Goal: Task Accomplishment & Management: Manage account settings

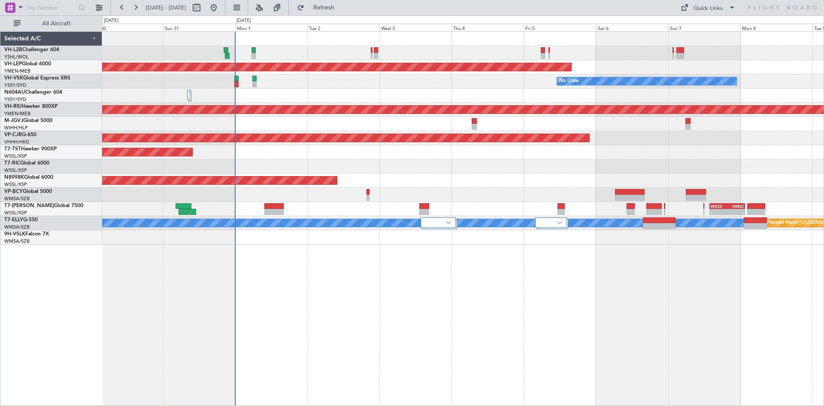
click at [340, 185] on div "Planned Maint [GEOGRAPHIC_DATA] (Seletar)" at bounding box center [463, 180] width 722 height 14
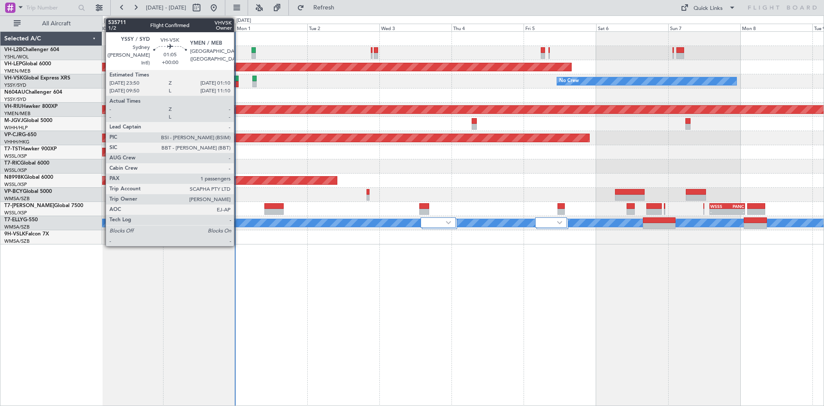
click at [238, 84] on div at bounding box center [236, 84] width 4 height 6
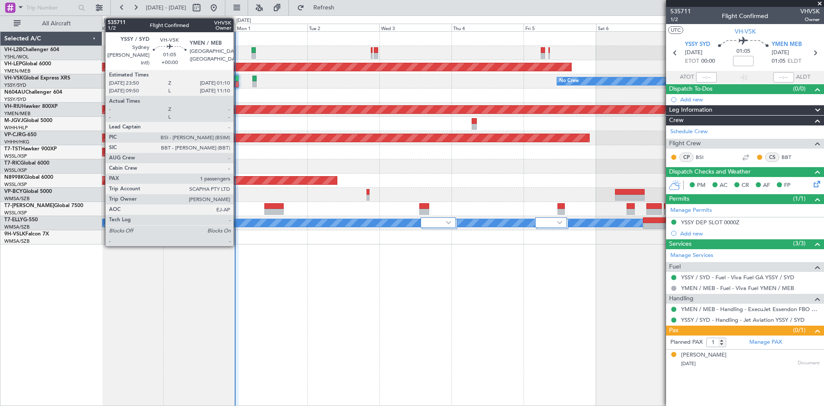
click at [237, 85] on div at bounding box center [236, 84] width 4 height 6
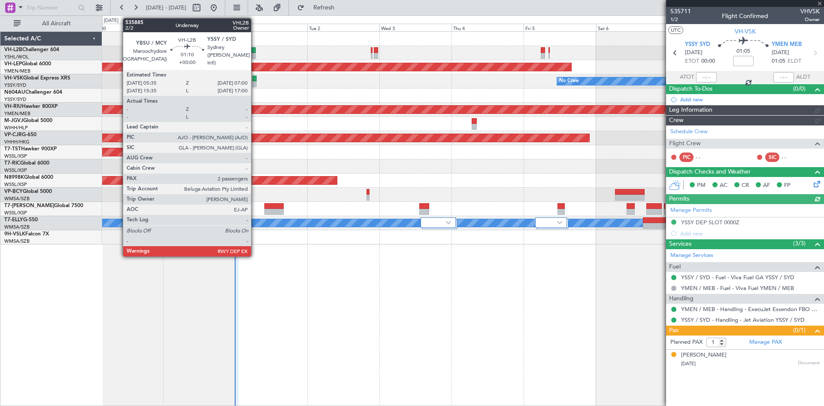
click at [255, 54] on div at bounding box center [254, 56] width 4 height 6
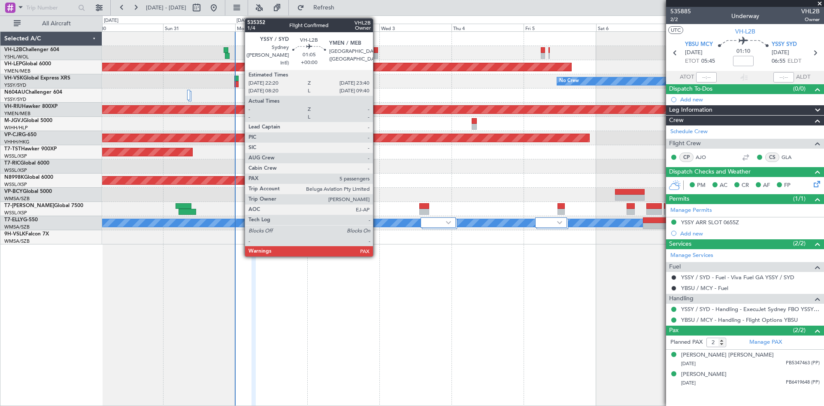
click at [377, 55] on div at bounding box center [376, 56] width 4 height 6
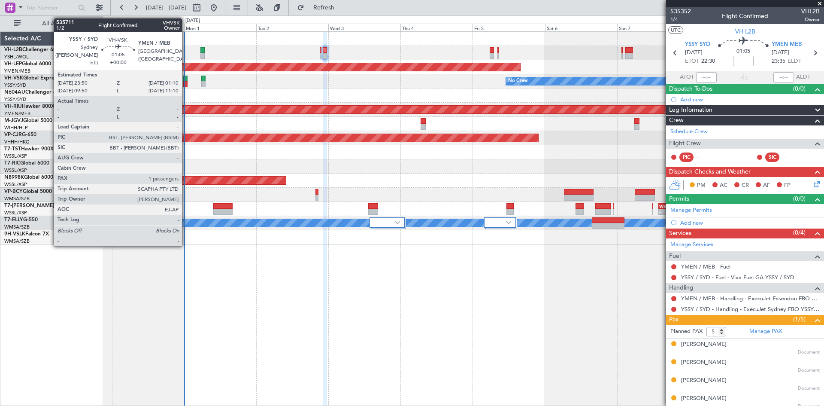
click at [186, 78] on div at bounding box center [185, 79] width 4 height 6
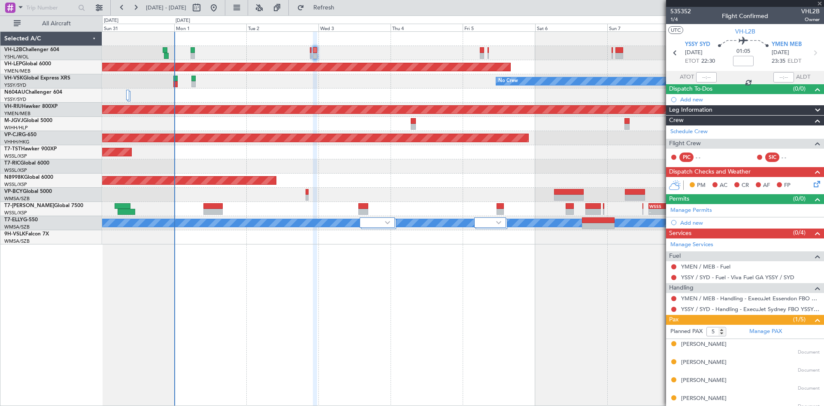
click at [272, 95] on div at bounding box center [463, 95] width 722 height 14
type input "1"
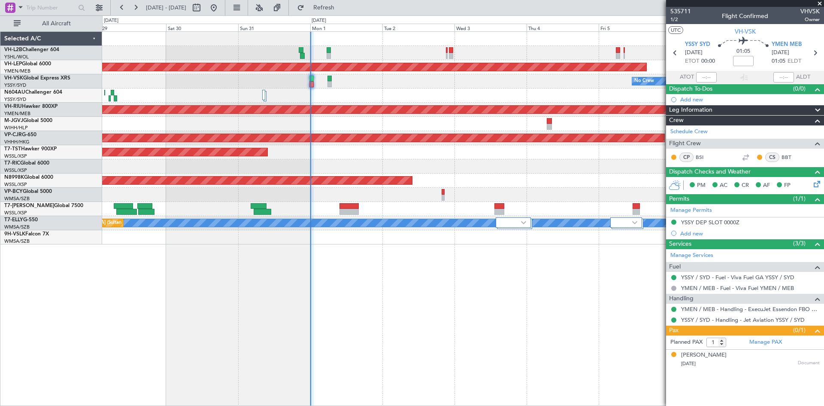
click at [364, 84] on div "No Crew Unplanned Maint Sydney ([PERSON_NAME] Intl)" at bounding box center [463, 81] width 722 height 14
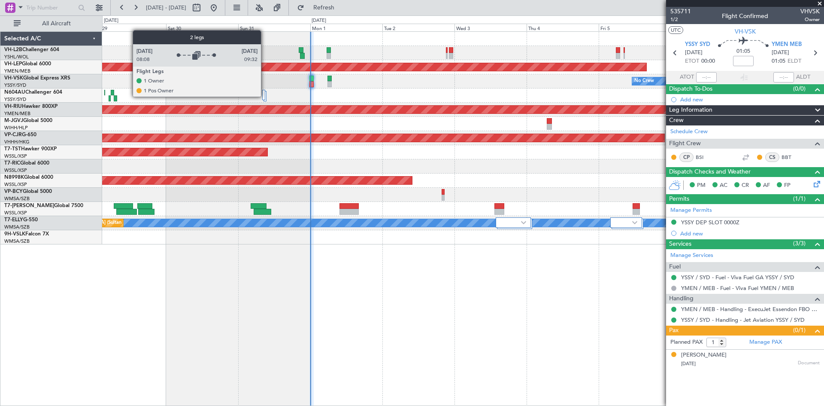
click at [264, 96] on div at bounding box center [263, 95] width 3 height 10
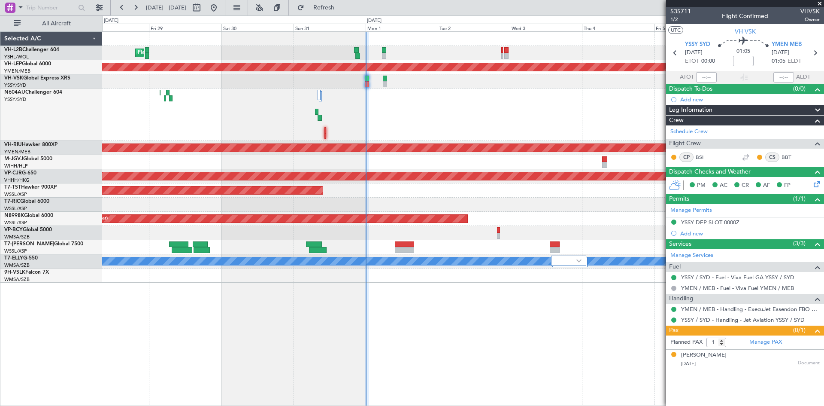
click at [419, 91] on div at bounding box center [463, 114] width 722 height 52
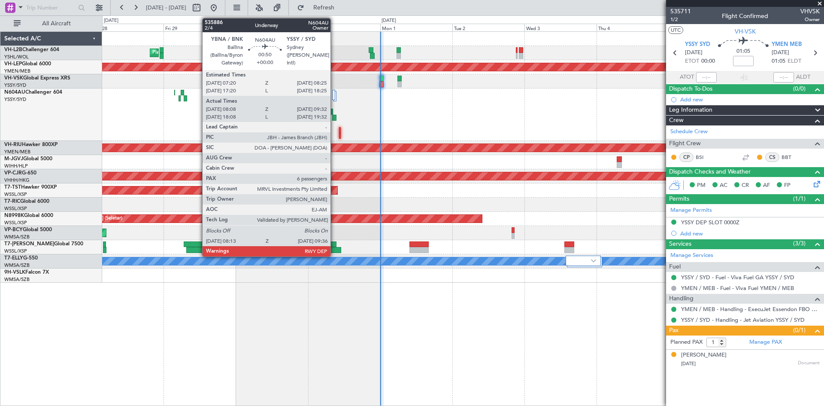
click at [334, 115] on div at bounding box center [334, 118] width 4 height 6
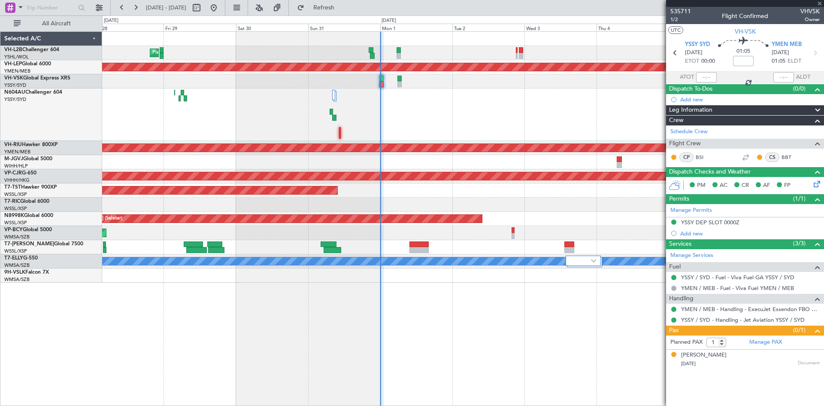
type input "08:18"
type input "09:27"
type input "6"
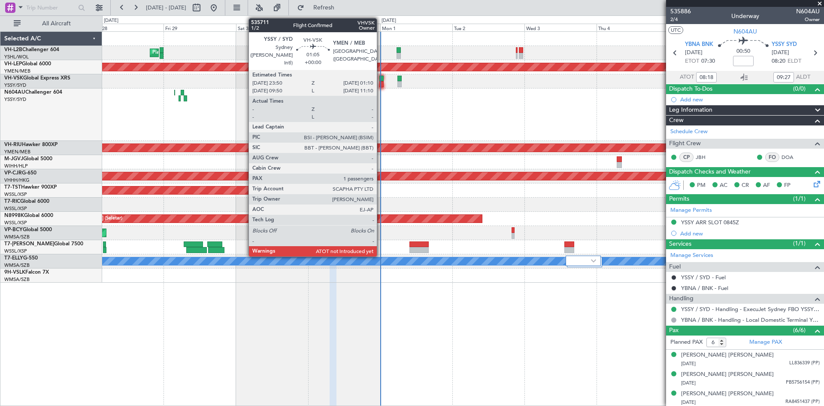
click at [381, 86] on div at bounding box center [382, 84] width 4 height 6
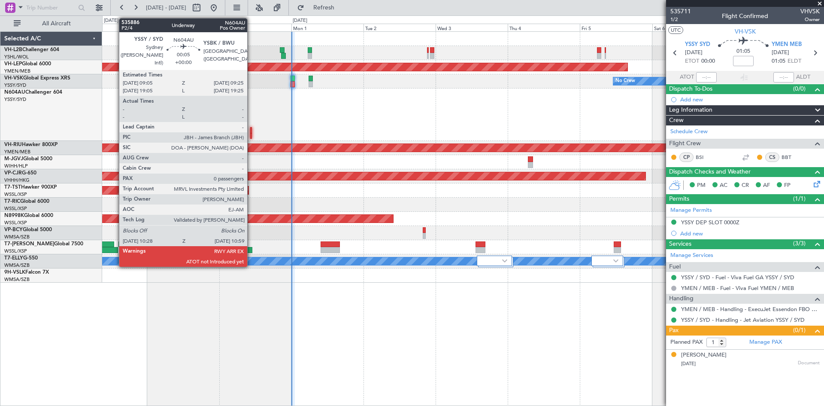
click at [251, 130] on div at bounding box center [251, 130] width 2 height 6
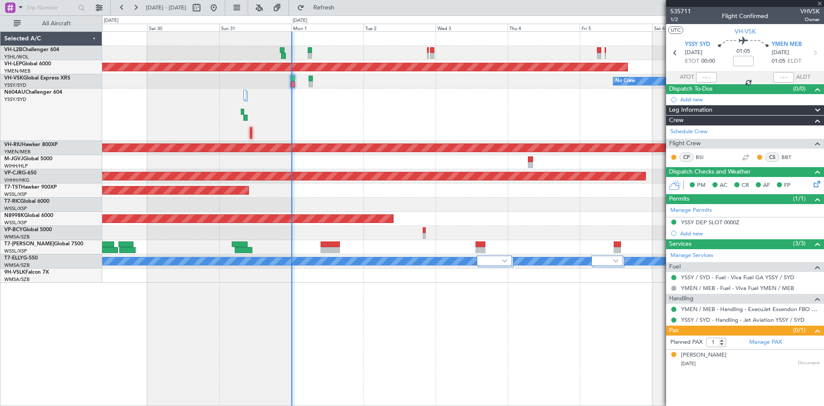
type input "0"
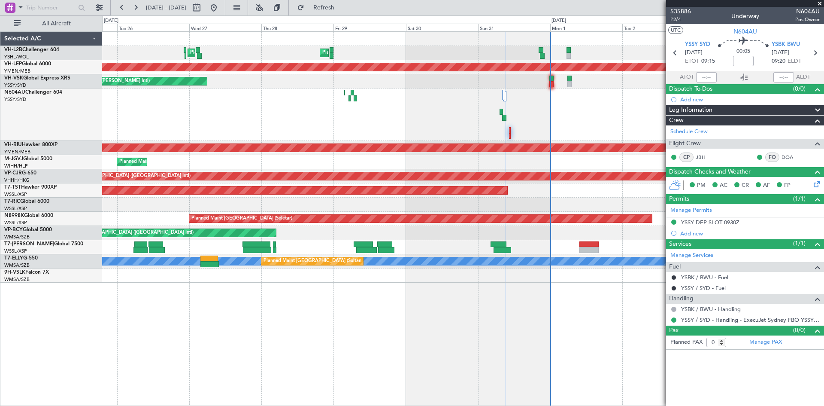
click at [546, 100] on div at bounding box center [463, 114] width 722 height 52
click at [414, 125] on div at bounding box center [463, 114] width 722 height 52
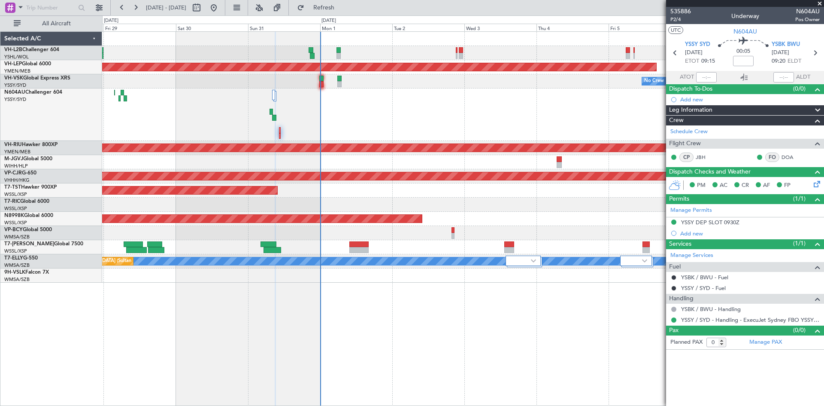
click at [560, 96] on div at bounding box center [463, 114] width 722 height 52
click at [556, 97] on div at bounding box center [463, 114] width 722 height 52
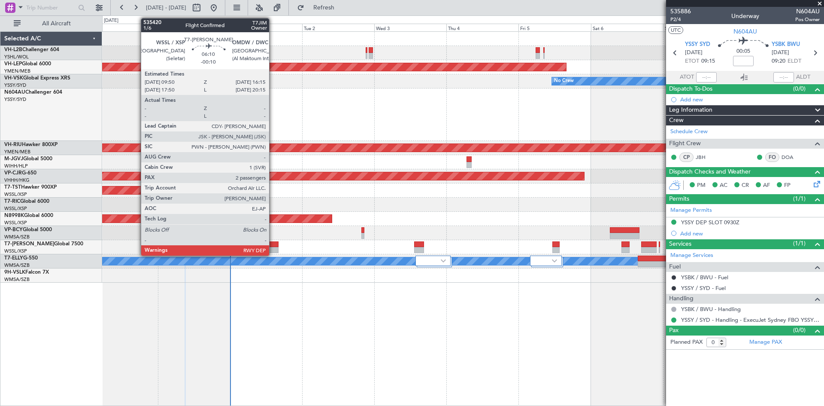
click at [273, 251] on div at bounding box center [268, 250] width 19 height 6
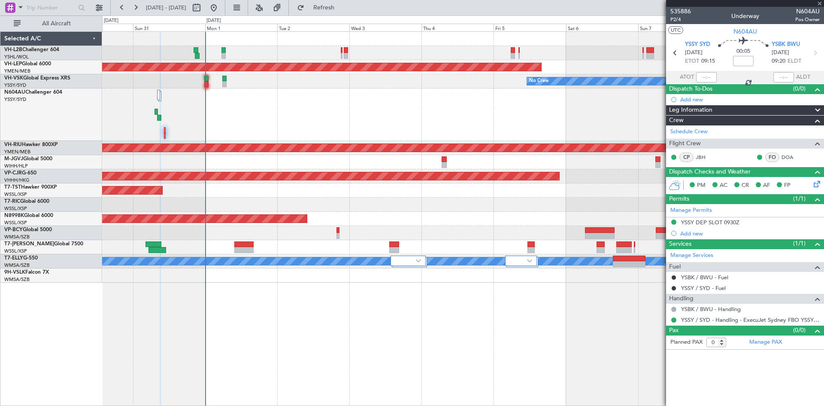
type input "-00:10"
type input "2"
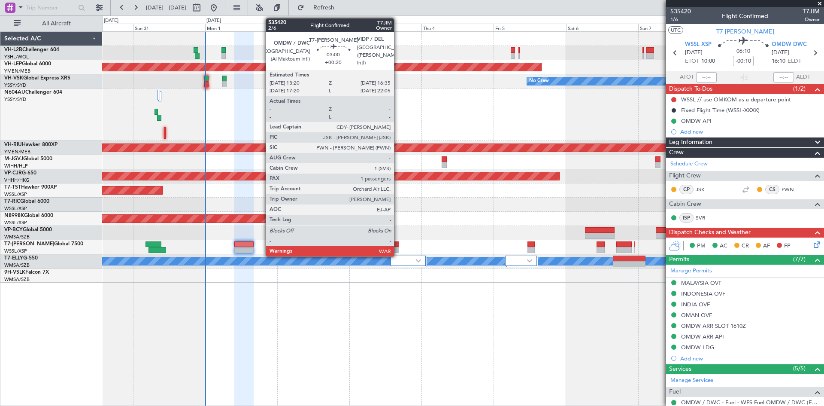
click at [398, 243] on div at bounding box center [394, 244] width 10 height 6
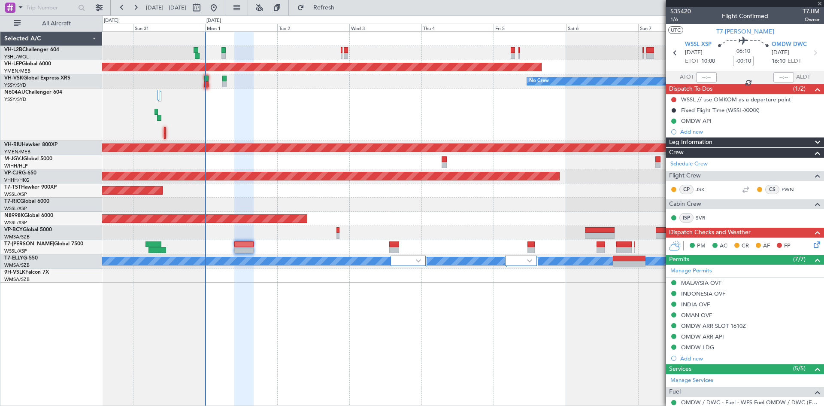
type input "+00:20"
type input "1"
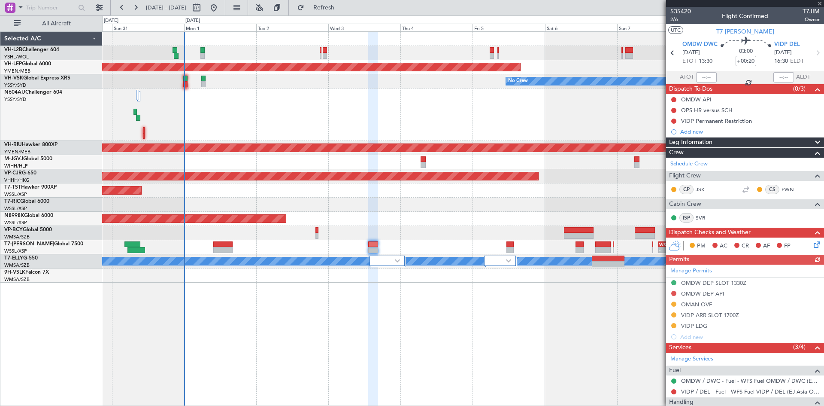
click at [415, 211] on div at bounding box center [463, 204] width 722 height 14
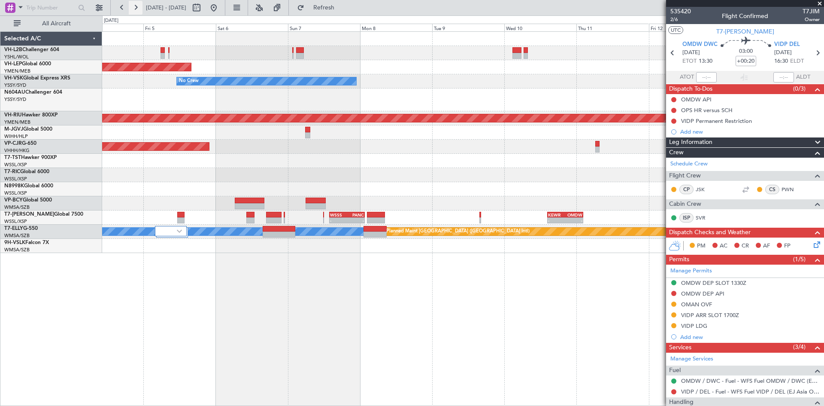
click at [138, 14] on button at bounding box center [136, 8] width 14 height 14
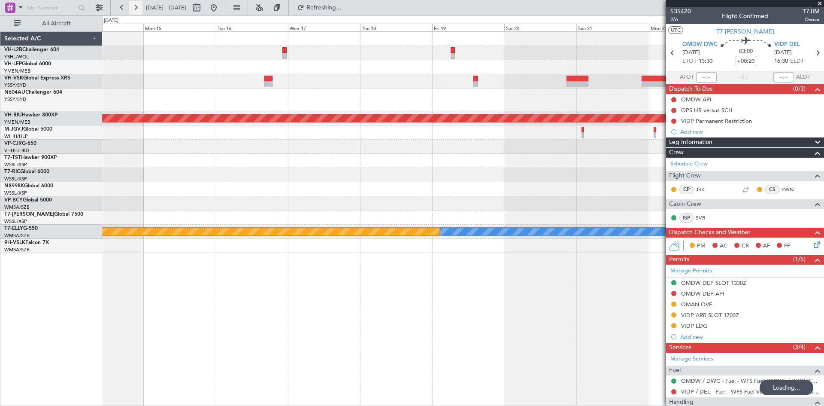
click at [138, 14] on button at bounding box center [136, 8] width 14 height 14
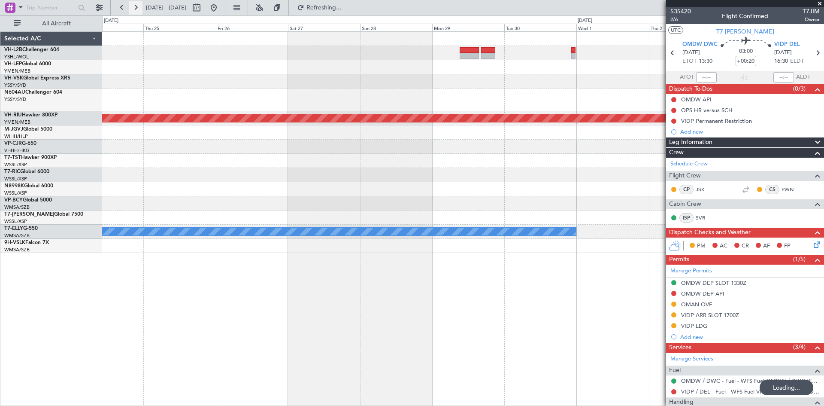
click at [138, 14] on button at bounding box center [136, 8] width 14 height 14
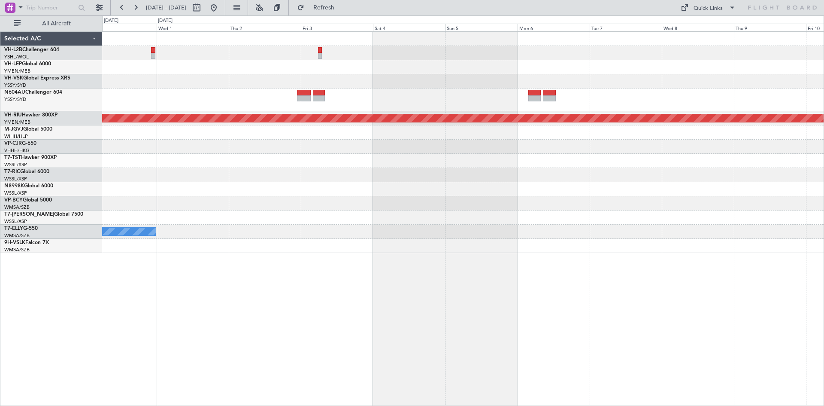
click at [708, 135] on div "Planned Maint Melbourne (Essendon) MEL" at bounding box center [463, 142] width 722 height 221
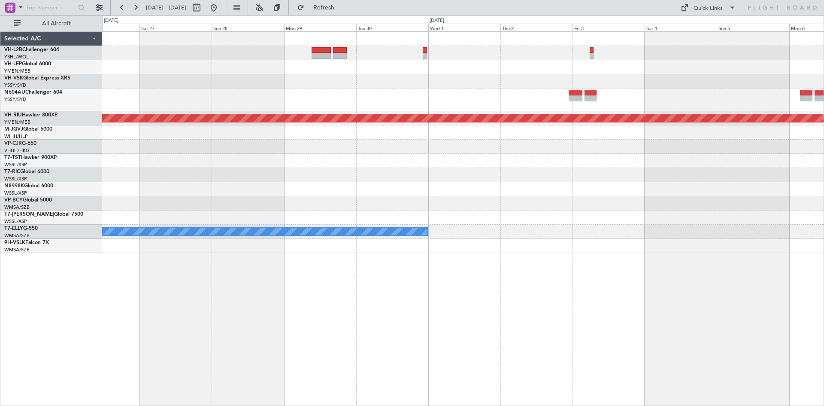
click at [708, 165] on div "Planned Maint Melbourne (Essendon) MEL" at bounding box center [463, 142] width 722 height 221
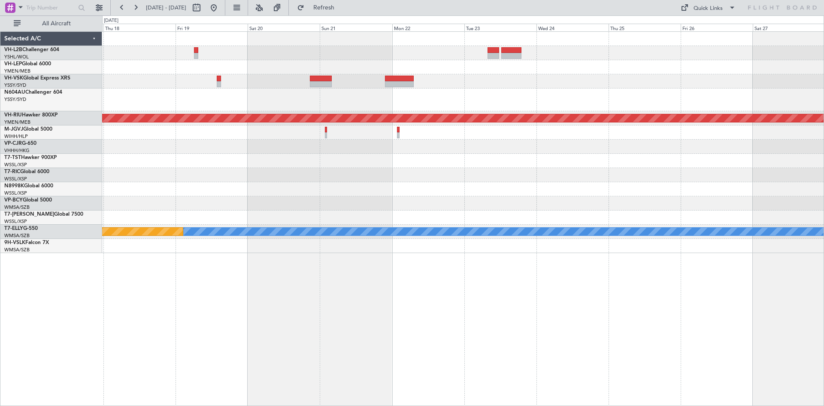
click at [741, 176] on div "Planned Maint Melbourne (Essendon) MEL Planned Maint Dubai (Dubai Intl)" at bounding box center [463, 142] width 722 height 221
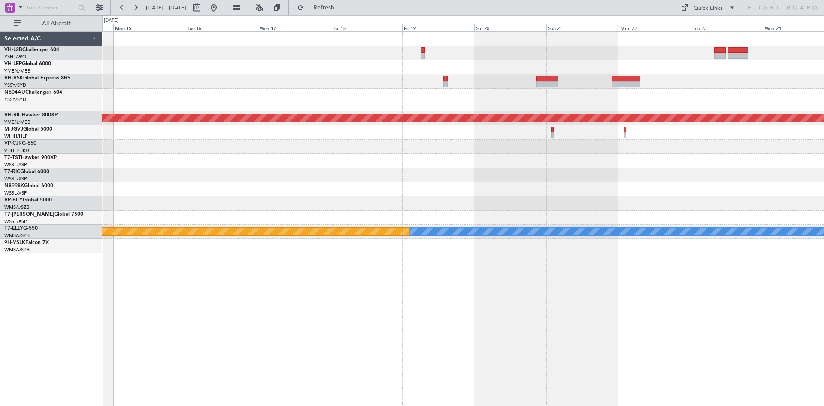
click at [734, 198] on div at bounding box center [463, 203] width 722 height 14
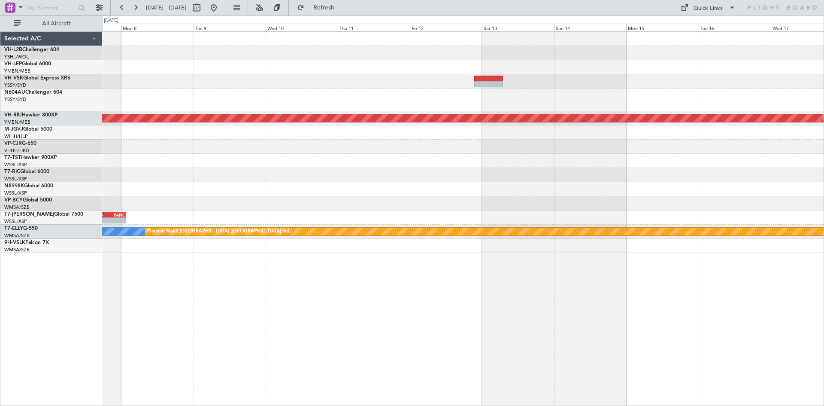
click at [758, 204] on div "Unplanned Maint Wichita (Wichita Mid-continent) Planned Maint Melbourne (Essend…" at bounding box center [463, 142] width 722 height 221
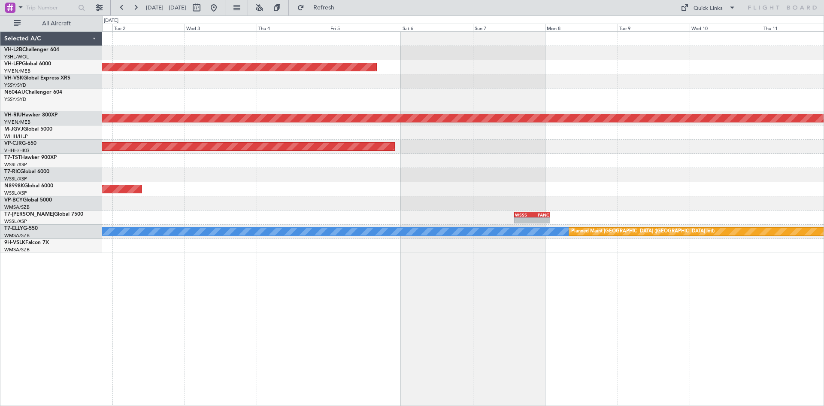
click at [779, 200] on div at bounding box center [463, 203] width 722 height 14
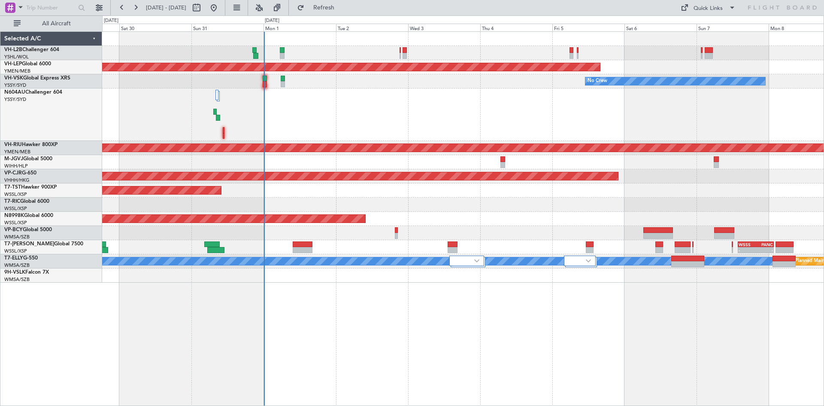
click at [364, 99] on div "Planned Maint [GEOGRAPHIC_DATA] ([GEOGRAPHIC_DATA]) Unplanned Maint Wichita (Wi…" at bounding box center [463, 157] width 722 height 251
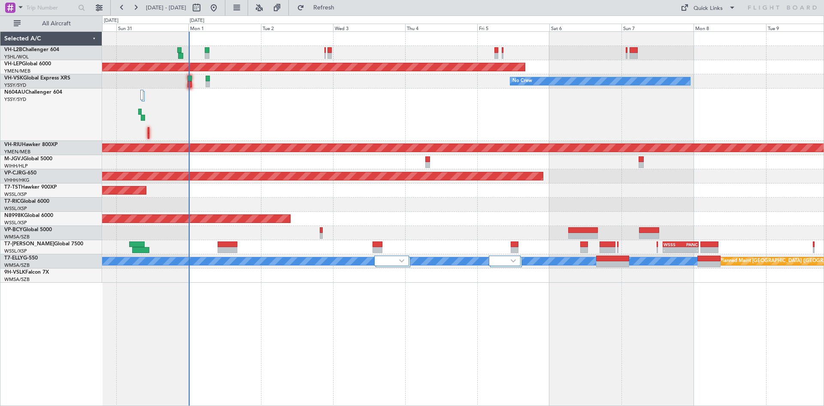
click at [436, 105] on div at bounding box center [463, 114] width 722 height 52
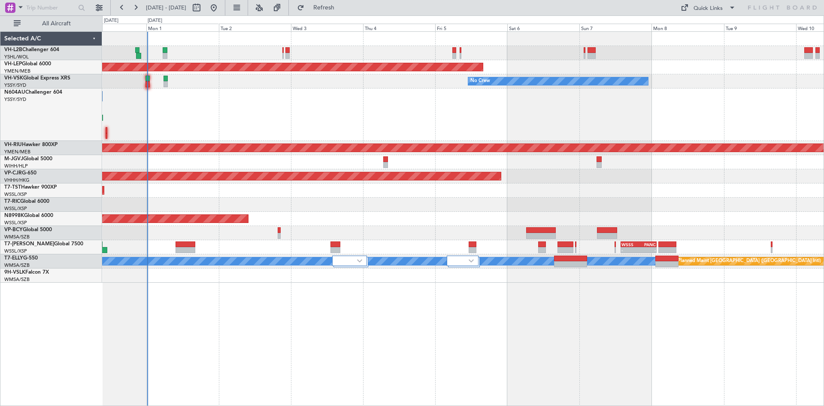
click at [614, 216] on div "Planned Maint [GEOGRAPHIC_DATA] ([GEOGRAPHIC_DATA]) Unplanned Maint Wichita (Wi…" at bounding box center [463, 157] width 722 height 251
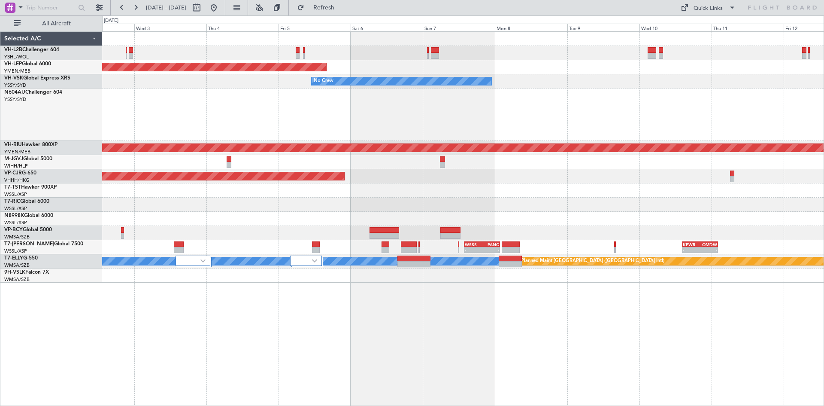
click at [474, 113] on div at bounding box center [463, 114] width 722 height 52
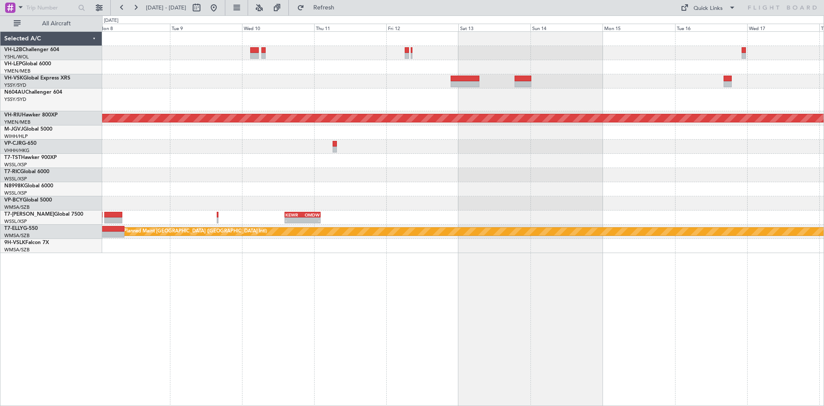
click at [260, 145] on div "Unplanned Maint Wichita (Wichita Mid-continent) No Crew Planned Maint Melbourne…" at bounding box center [463, 142] width 722 height 221
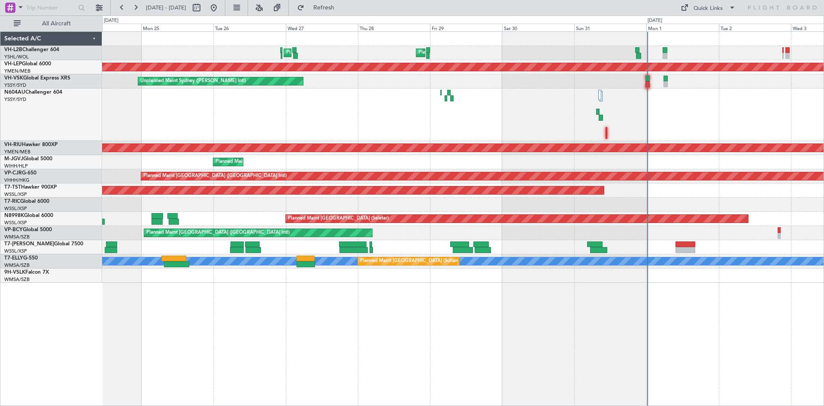
click at [778, 86] on div "Planned Maint Melbourne (Essendon) Planned Maint Sydney (Kingsford Smith Intl) …" at bounding box center [463, 157] width 722 height 251
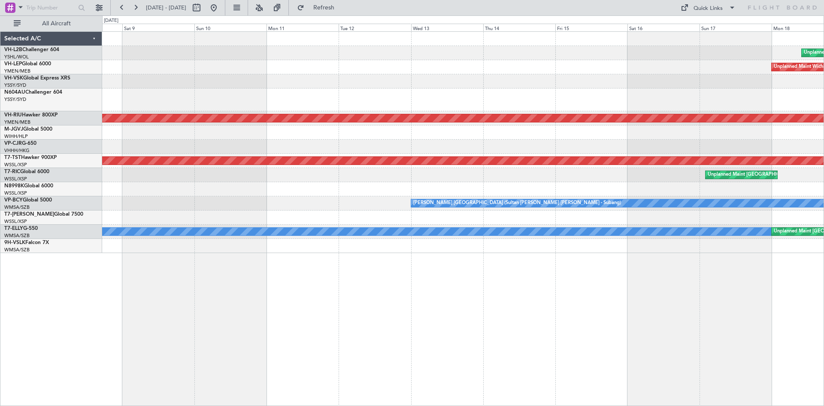
click at [824, 99] on html "08 Sep 2025 - 18 Sep 2025 Refresh Quick Links All Aircraft Unplanned Maint Sydn…" at bounding box center [412, 203] width 824 height 406
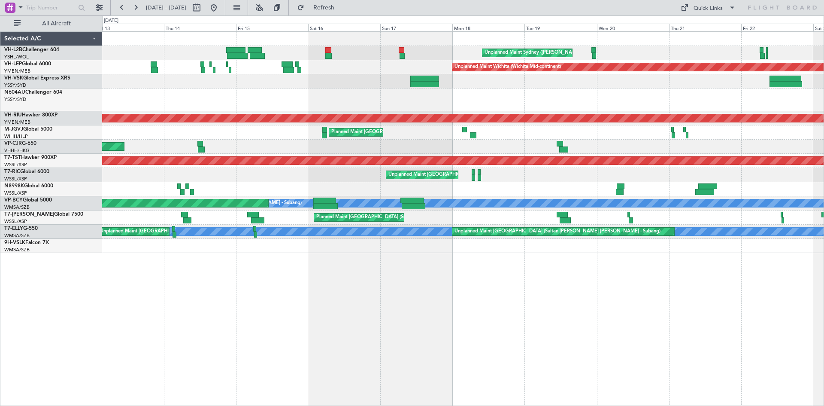
click at [466, 101] on div "Unplanned Maint Sydney (Kingsford Smith Intl) Unplanned Maint Wichita (Wichita …" at bounding box center [463, 142] width 722 height 221
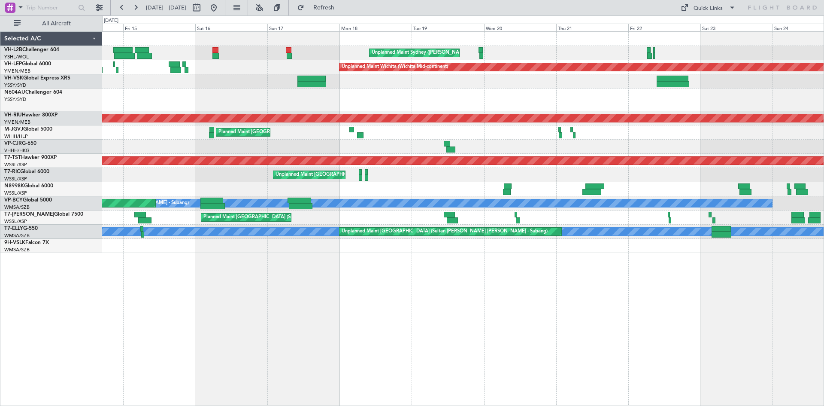
click at [353, 108] on div "Unplanned Maint Sydney (Kingsford Smith Intl) Planned Maint Sydney (Kingsford S…" at bounding box center [463, 142] width 722 height 221
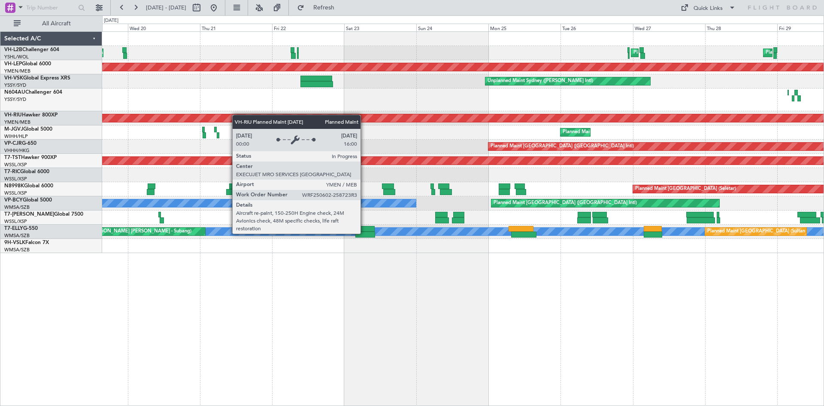
click at [160, 119] on div "Unplanned Maint Sydney (Kingsford Smith Intl) Planned Maint Sydney (Kingsford S…" at bounding box center [463, 142] width 722 height 221
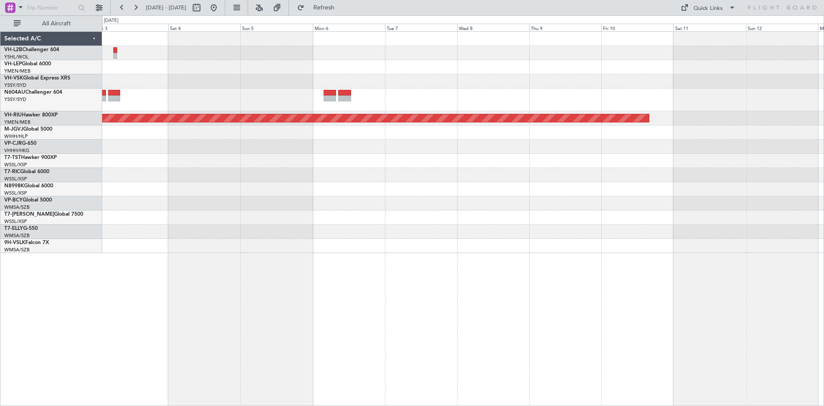
click at [117, 192] on div "Planned Maint Melbourne (Essendon) MEL" at bounding box center [463, 142] width 722 height 221
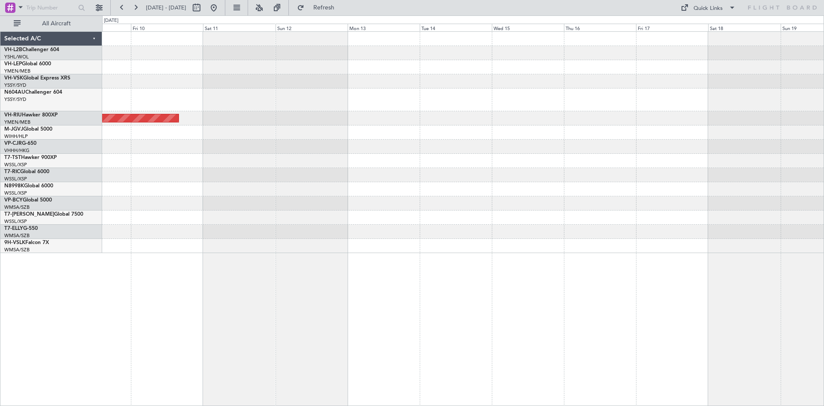
click at [255, 190] on div "Planned Maint [GEOGRAPHIC_DATA] ([GEOGRAPHIC_DATA])" at bounding box center [463, 142] width 722 height 221
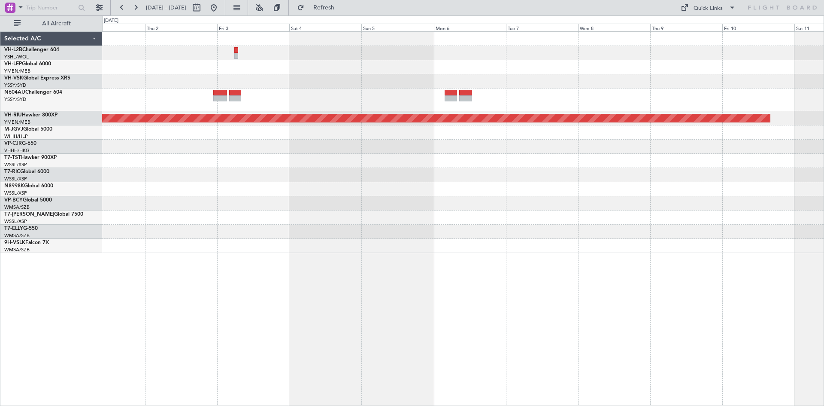
click at [806, 179] on div "Planned Maint Melbourne (Essendon) MEL" at bounding box center [463, 142] width 722 height 221
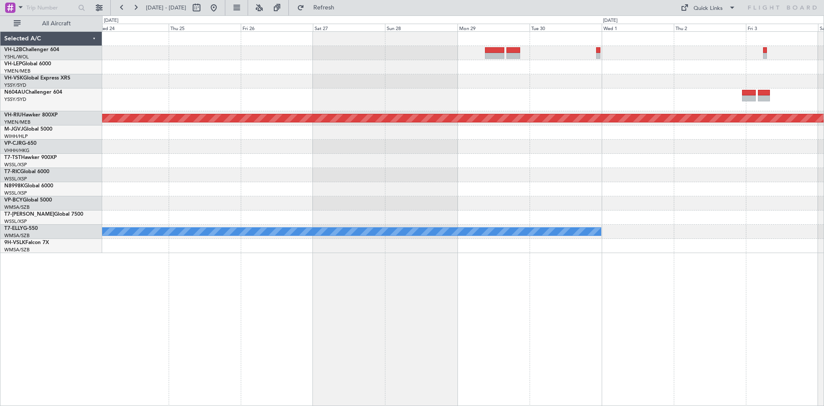
click at [656, 205] on div at bounding box center [463, 203] width 722 height 14
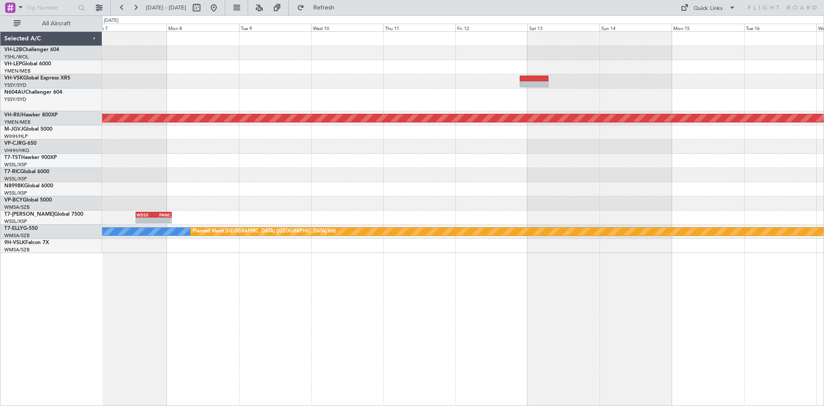
click at [824, 195] on html "24 Sep 2025 - 04 Oct 2025 Refresh Quick Links All Aircraft Unplanned Maint Wich…" at bounding box center [412, 203] width 824 height 406
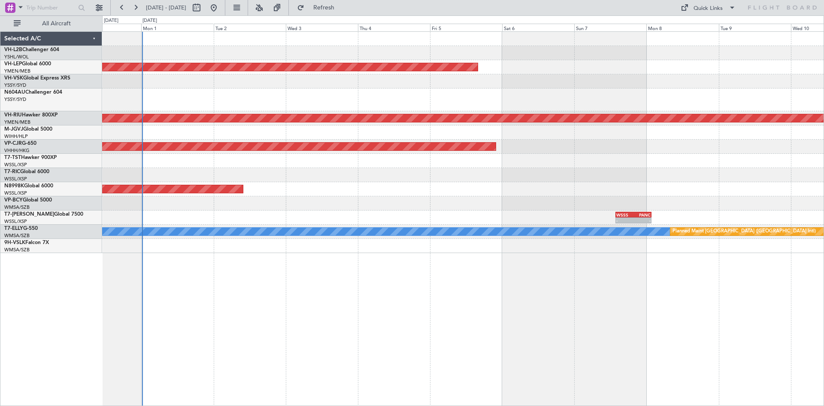
click at [824, 194] on html "24 Sep 2025 - 04 Oct 2025 Refresh Quick Links All Aircraft Unplanned Maint Wich…" at bounding box center [412, 203] width 824 height 406
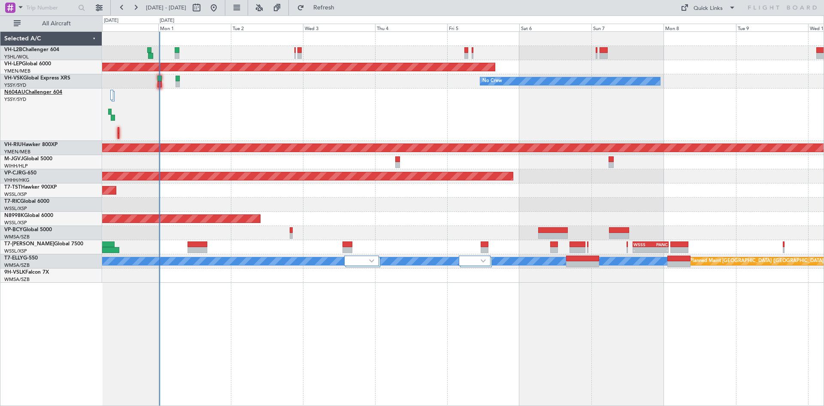
click at [34, 91] on link "N604AU Challenger 604" at bounding box center [33, 92] width 58 height 5
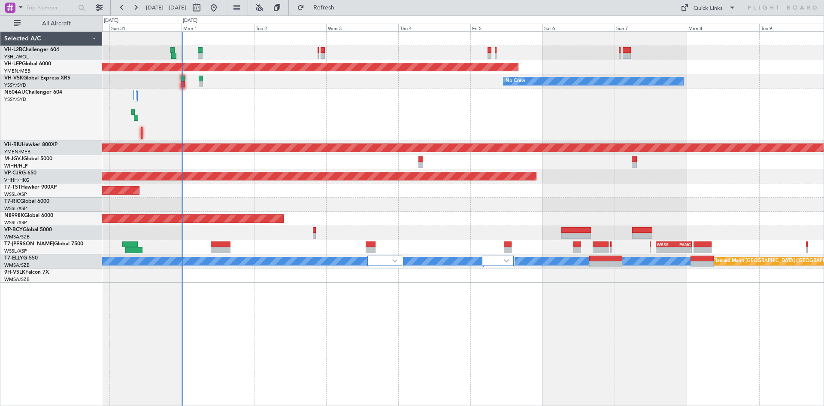
click at [255, 104] on div at bounding box center [463, 114] width 722 height 52
click at [53, 80] on link "VH-VSK Global Express XRS" at bounding box center [37, 78] width 66 height 5
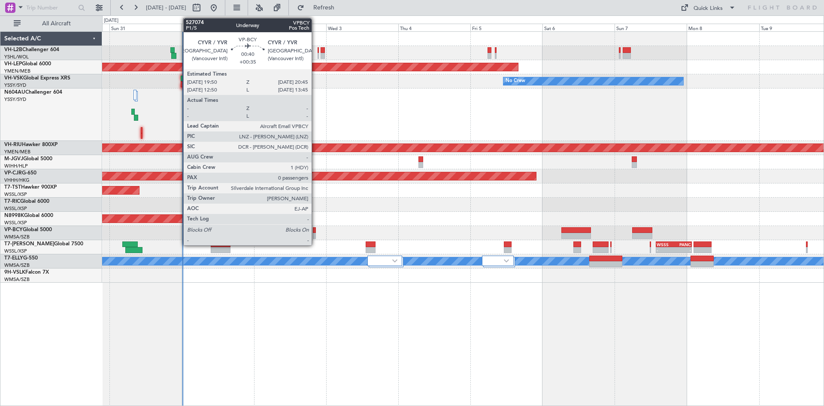
click at [316, 235] on div at bounding box center [314, 236] width 3 height 6
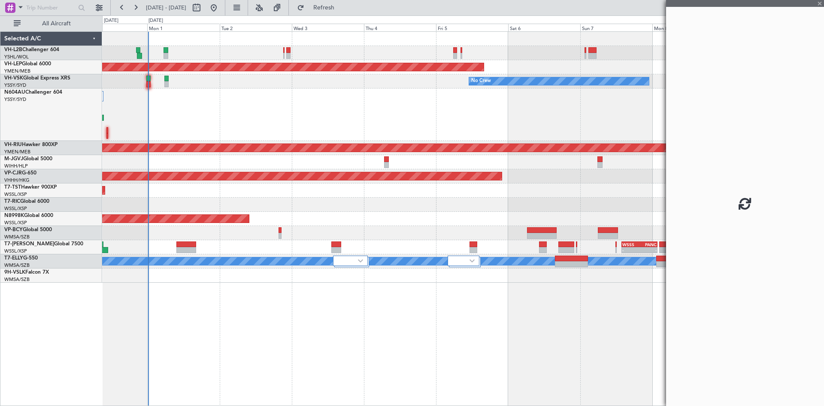
click at [401, 226] on div "Planned Maint Melbourne (Essendon) Unplanned Maint Wichita (Wichita Mid-contine…" at bounding box center [463, 157] width 722 height 251
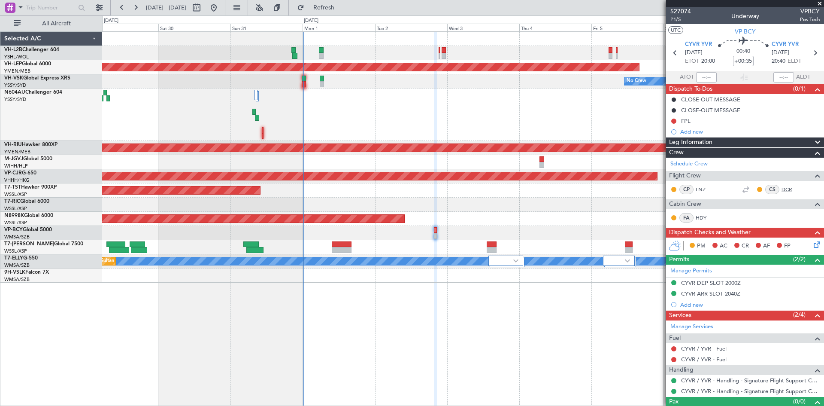
click at [783, 185] on link "DCR" at bounding box center [791, 189] width 19 height 8
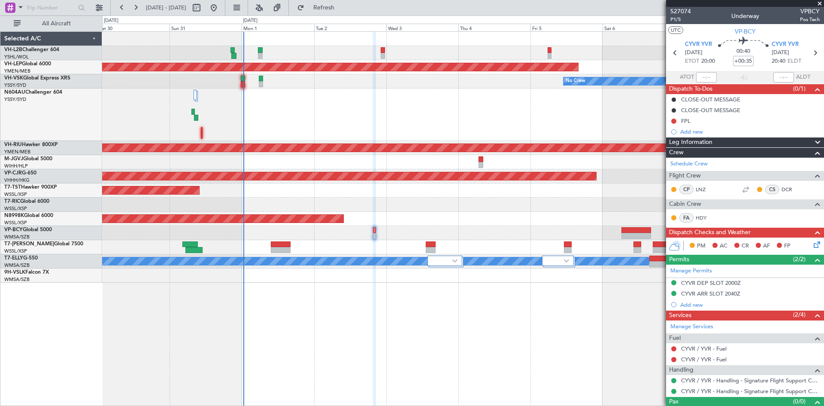
click at [324, 131] on div at bounding box center [463, 114] width 722 height 52
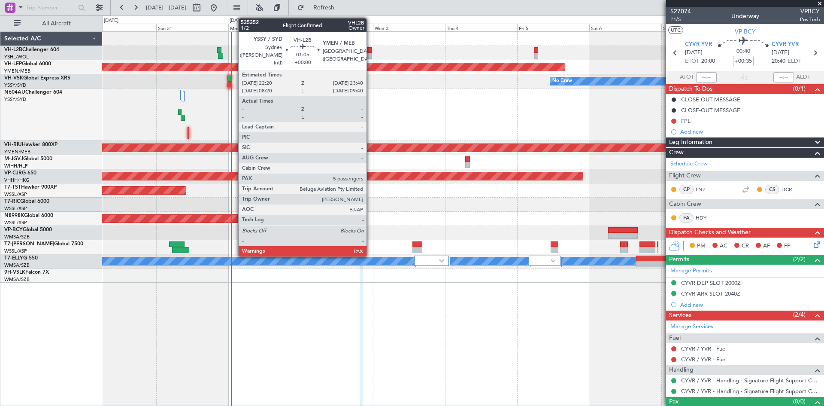
click at [369, 55] on div at bounding box center [369, 56] width 4 height 6
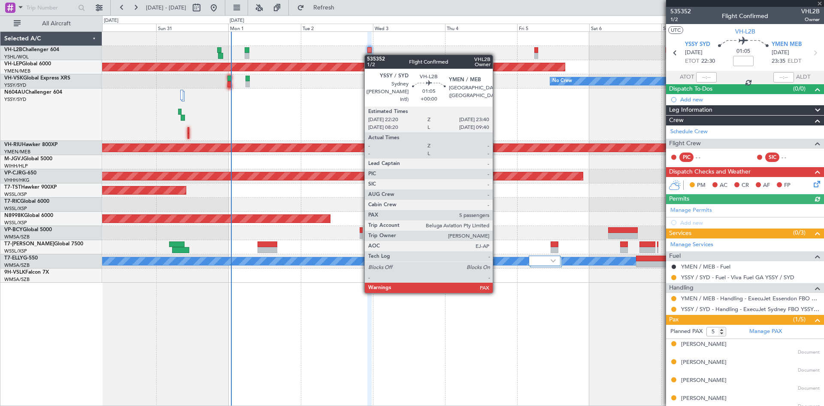
click at [369, 55] on div at bounding box center [369, 56] width 4 height 6
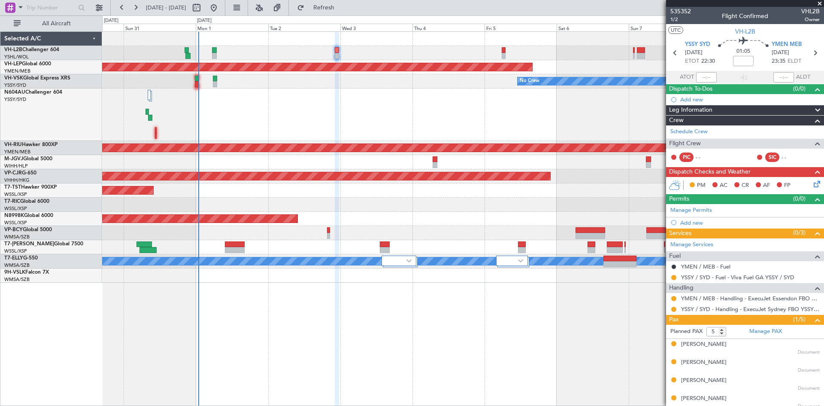
click at [248, 103] on div at bounding box center [463, 114] width 722 height 52
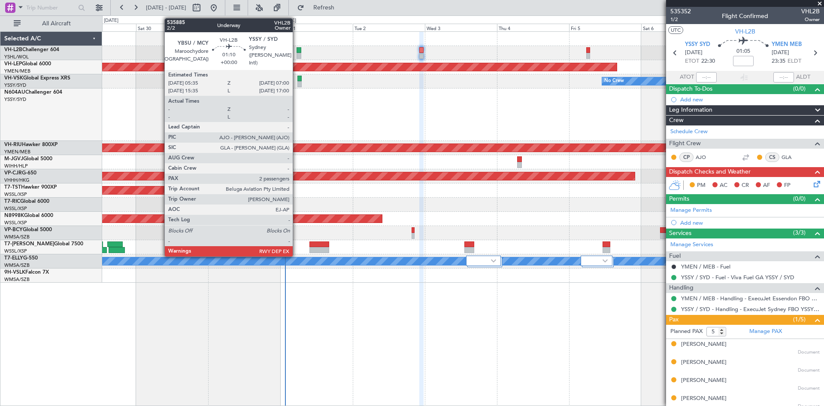
click at [297, 52] on div at bounding box center [299, 50] width 4 height 6
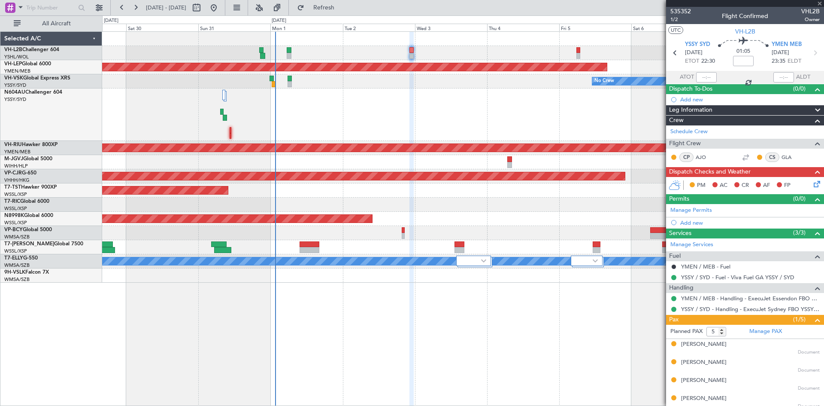
type input "2"
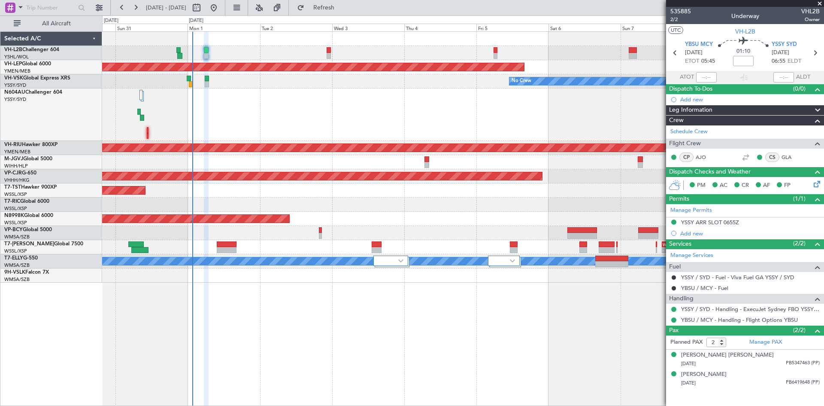
click at [346, 117] on div at bounding box center [463, 114] width 722 height 52
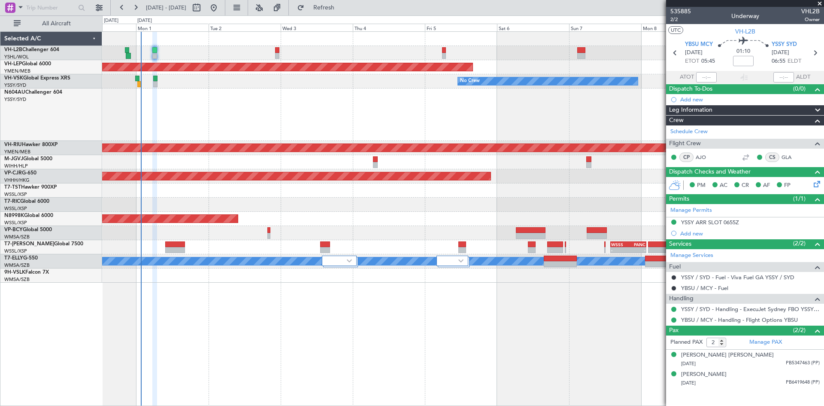
click at [392, 123] on div at bounding box center [463, 114] width 722 height 52
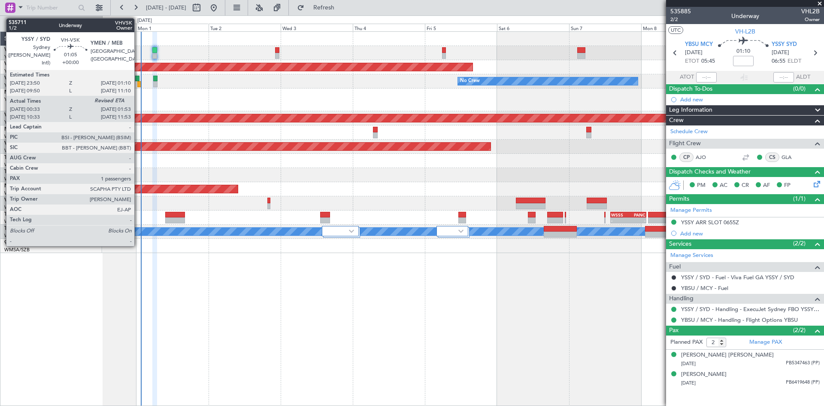
click at [138, 86] on div at bounding box center [139, 84] width 4 height 6
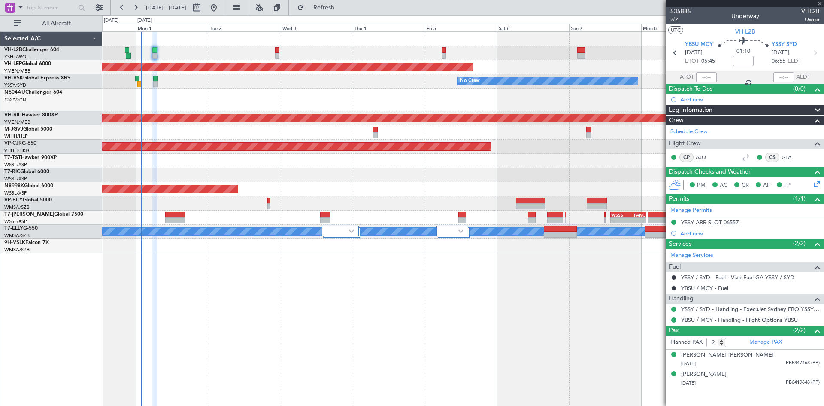
type input "00:43"
type input "1"
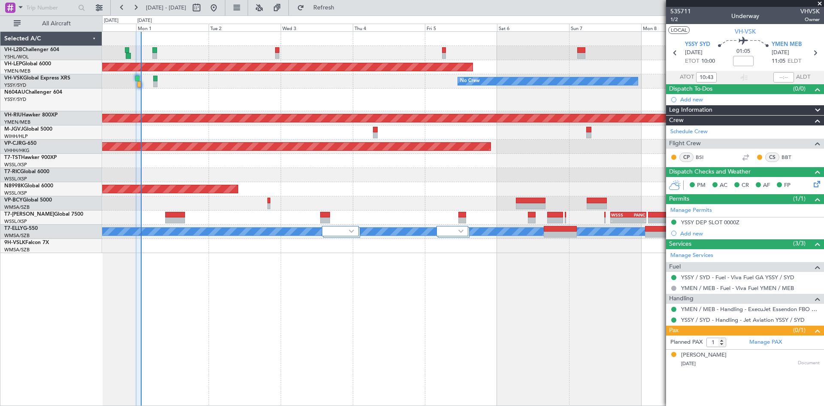
type input "00:43"
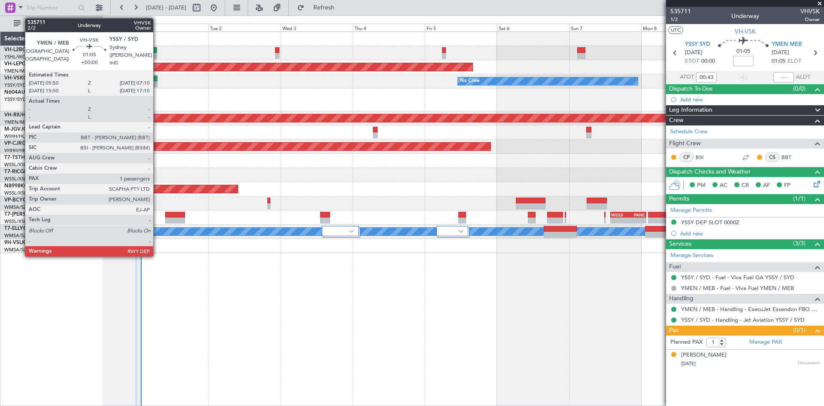
click at [157, 86] on div at bounding box center [155, 84] width 4 height 6
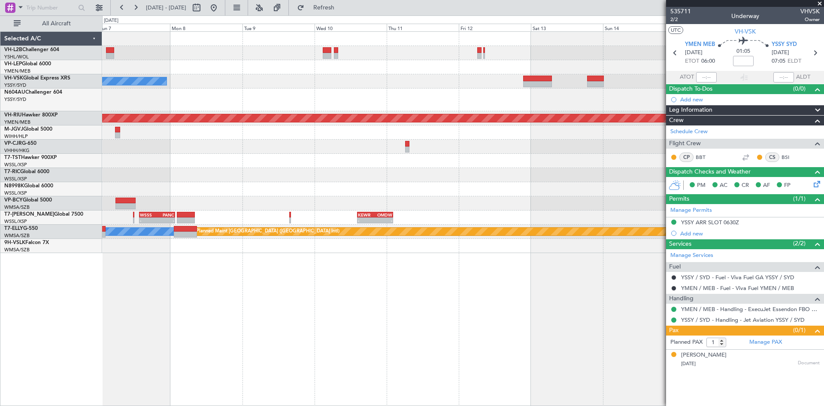
click at [129, 227] on div "Unplanned Maint Wichita (Wichita Mid-continent) No Crew Planned Maint Melbourne…" at bounding box center [463, 142] width 722 height 221
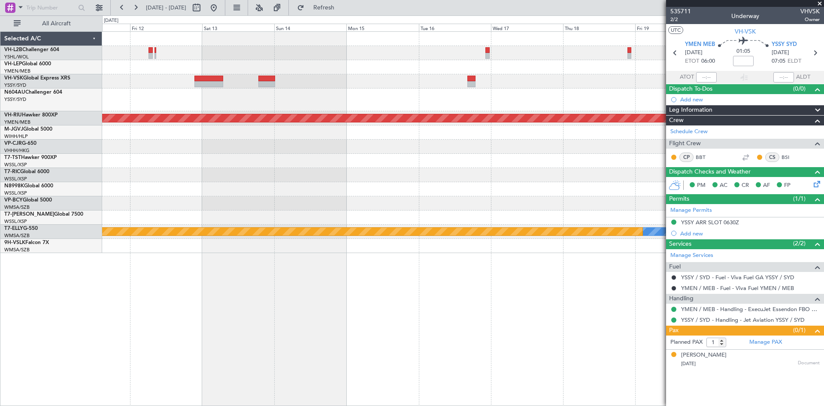
click at [308, 98] on div "Planned Maint Melbourne (Essendon) - - KEWR 14:20 Z OMDW 02:15 Z MEL Planned Ma…" at bounding box center [463, 142] width 722 height 221
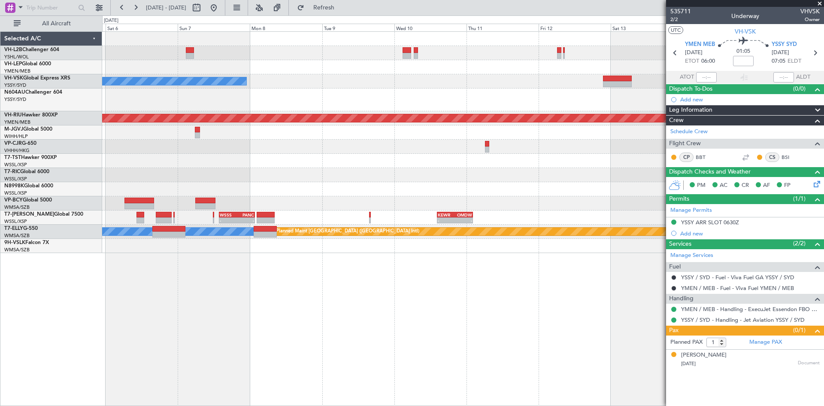
click at [547, 92] on div at bounding box center [463, 99] width 722 height 23
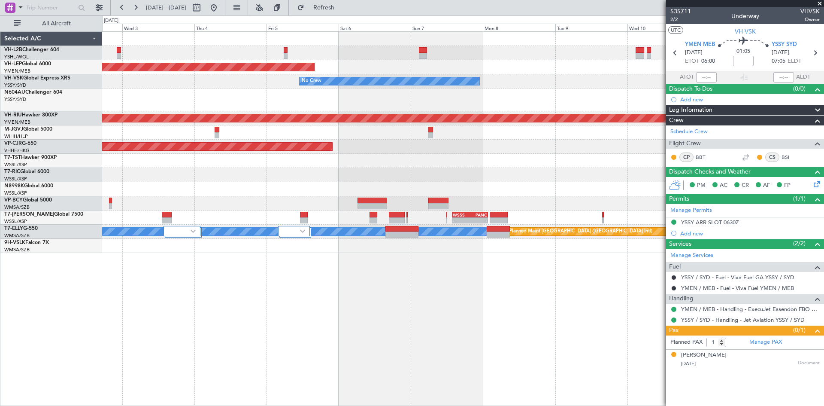
click at [533, 88] on div "Unplanned Maint Wichita (Wichita Mid-continent) No Crew Planned Maint Melbourne…" at bounding box center [463, 142] width 722 height 221
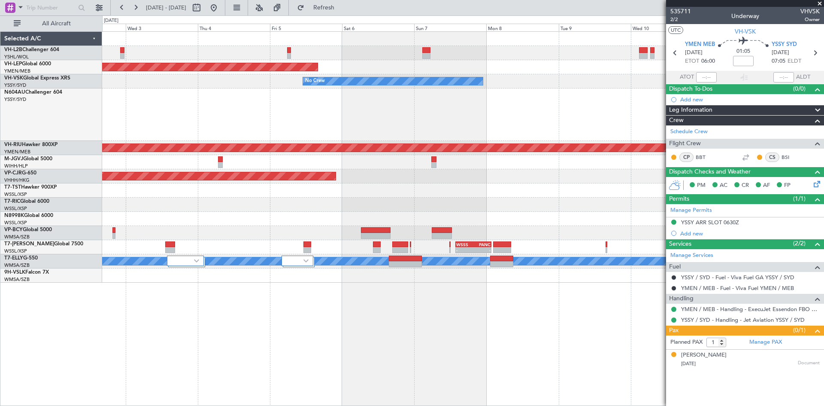
click at [186, 157] on div "Unplanned Maint Wichita (Wichita Mid-continent) No Crew Planned Maint Melbourne…" at bounding box center [463, 157] width 722 height 251
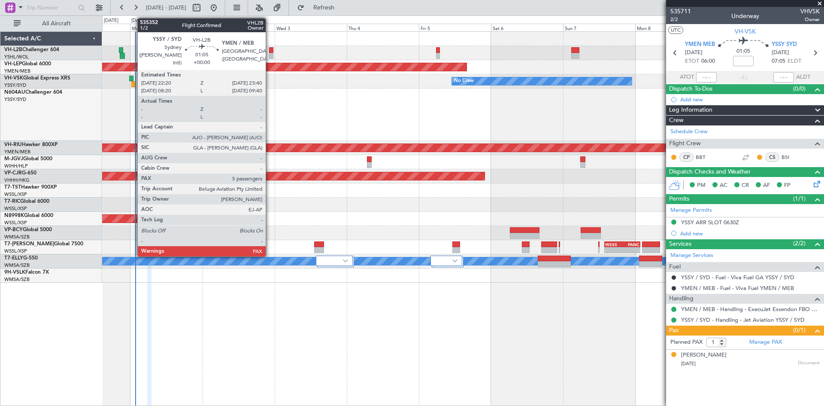
click at [270, 50] on div at bounding box center [271, 50] width 4 height 6
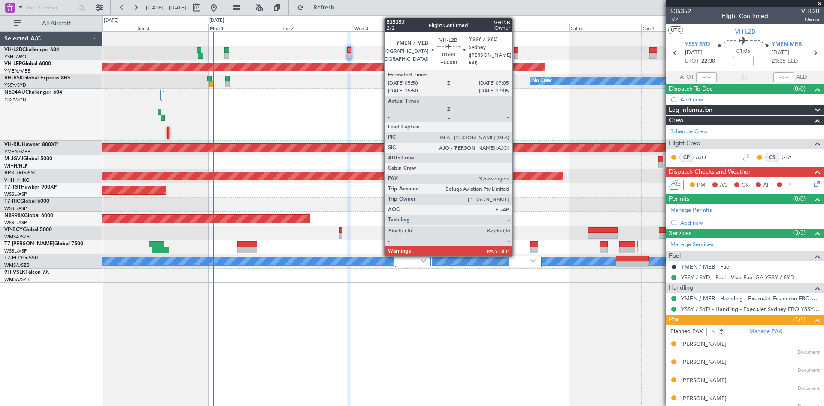
click at [516, 52] on div at bounding box center [516, 50] width 4 height 6
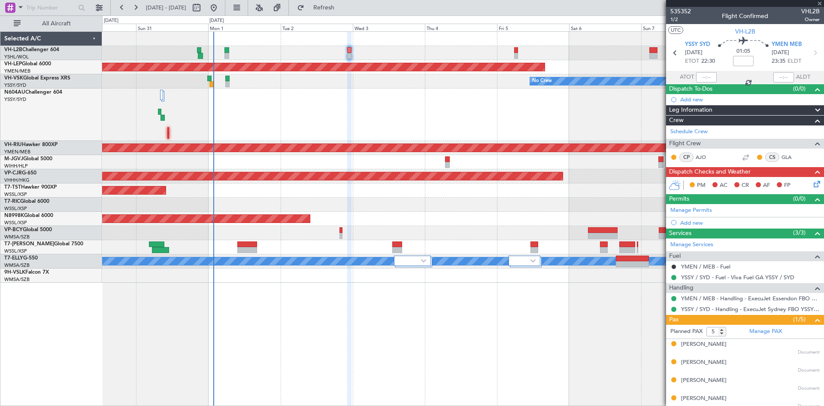
type input "3"
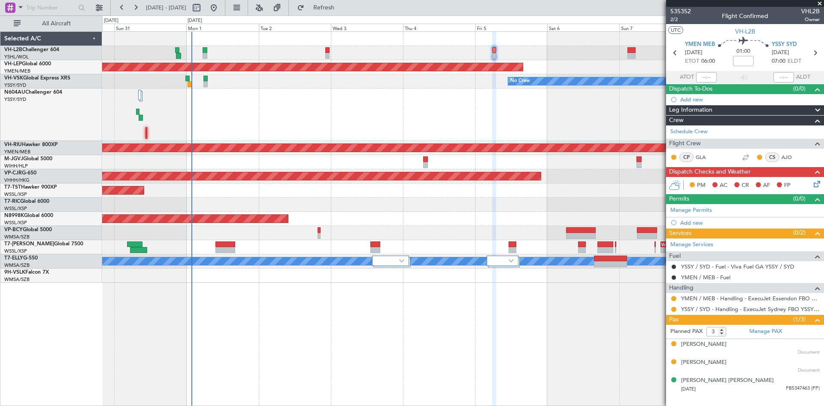
click at [508, 117] on div at bounding box center [463, 114] width 722 height 52
click at [508, 113] on div at bounding box center [463, 114] width 722 height 52
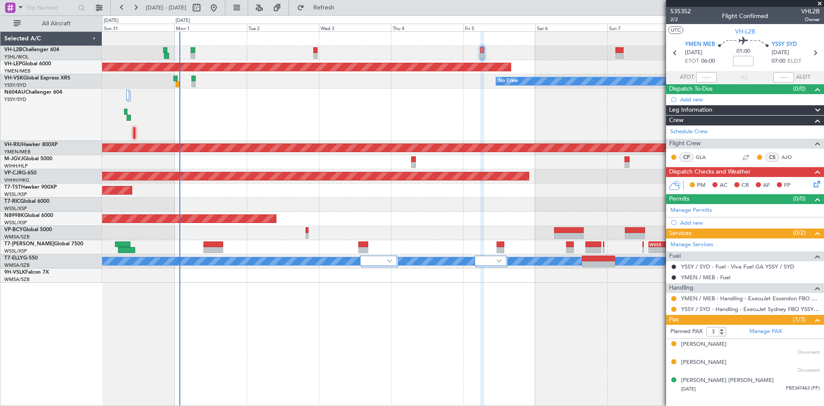
click at [496, 120] on div at bounding box center [463, 114] width 722 height 52
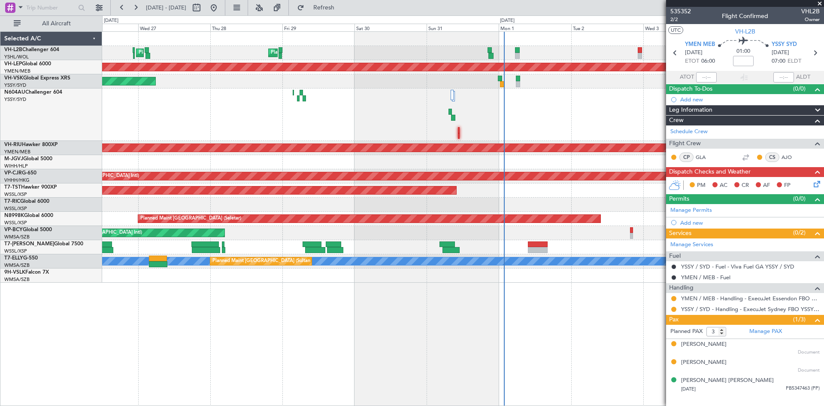
click at [472, 77] on div "No Crew Unplanned Maint Sydney ([PERSON_NAME] Intl)" at bounding box center [463, 81] width 722 height 14
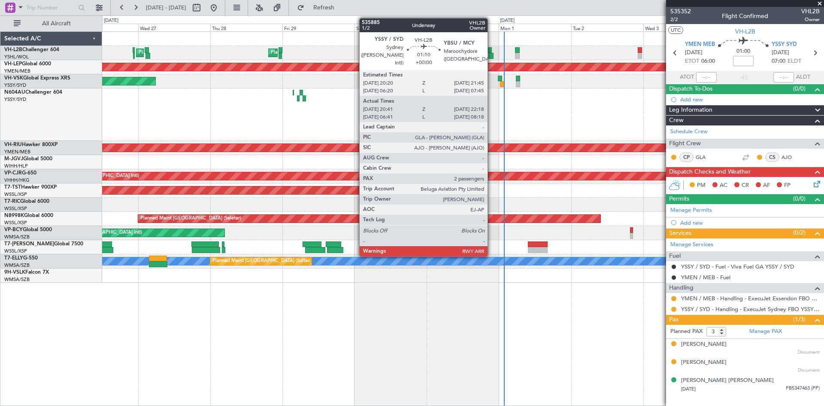
click at [492, 49] on div at bounding box center [490, 50] width 4 height 6
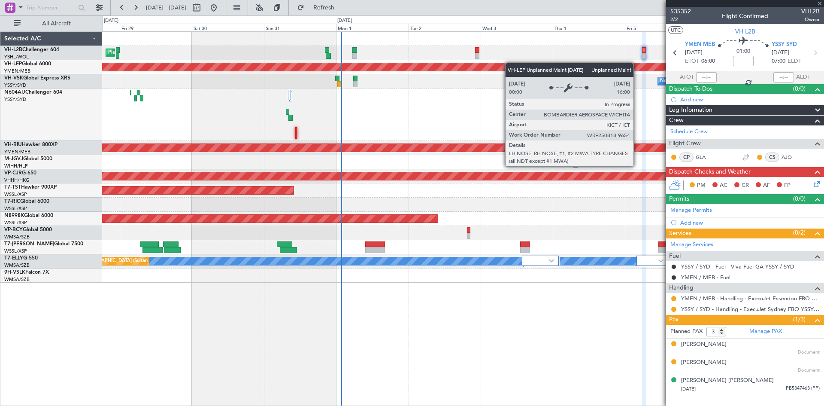
type input "20:51"
type input "22:13"
type input "2"
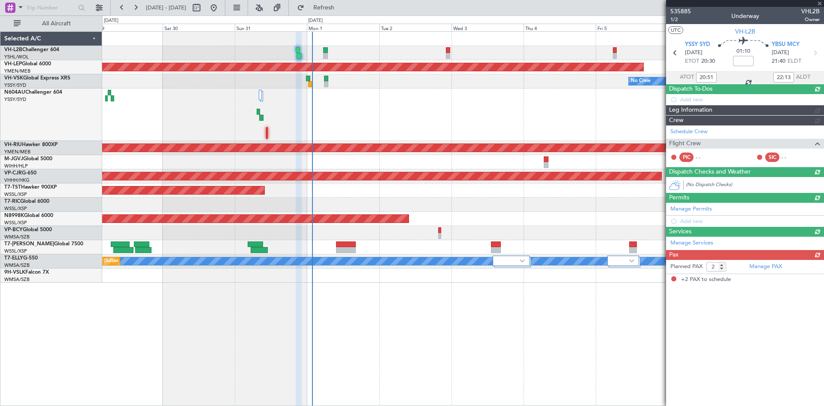
click at [367, 74] on div "Planned Maint [GEOGRAPHIC_DATA] ([GEOGRAPHIC_DATA]) Planned Maint Sydney ([PERS…" at bounding box center [463, 157] width 722 height 251
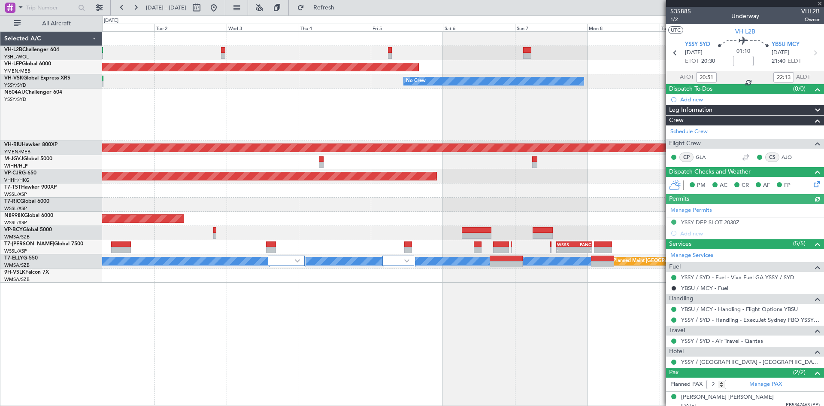
click at [355, 62] on div "Unplanned Maint Wichita (Wichita Mid-continent) No Crew Planned Maint [GEOGRAPH…" at bounding box center [463, 157] width 722 height 251
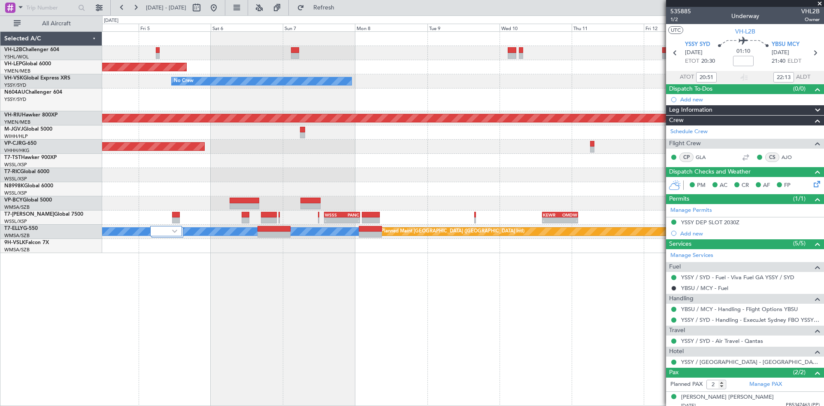
click at [665, 60] on div "Unplanned Maint Wichita (Wichita Mid-continent) No Crew Planned Maint [GEOGRAPH…" at bounding box center [463, 142] width 722 height 221
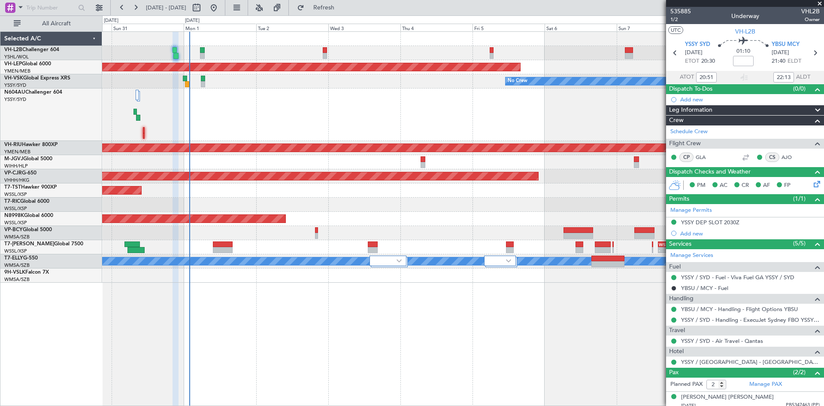
click at [316, 93] on div "Planned Maint [GEOGRAPHIC_DATA] ([GEOGRAPHIC_DATA]) Unplanned Maint Wichita (Wi…" at bounding box center [463, 157] width 722 height 251
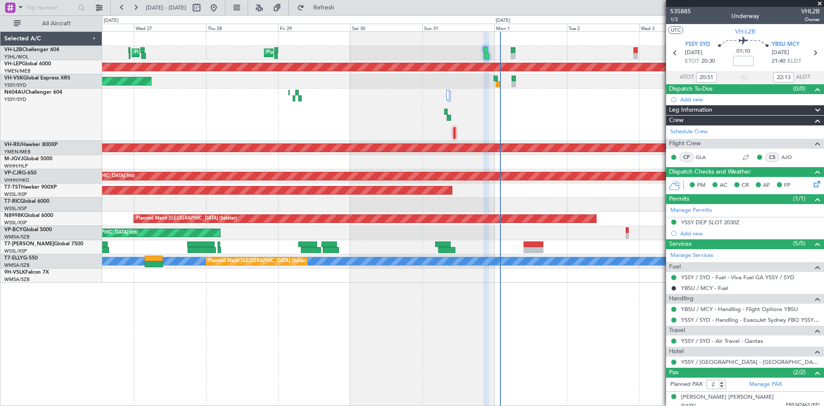
click at [513, 98] on div at bounding box center [463, 114] width 722 height 52
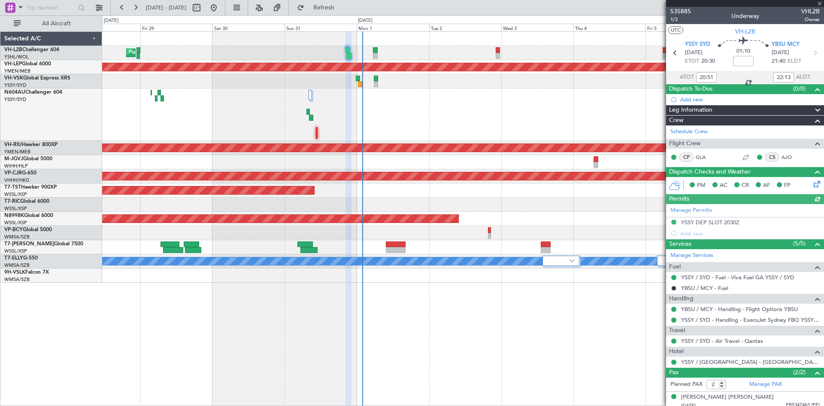
click at [410, 123] on div at bounding box center [463, 114] width 722 height 52
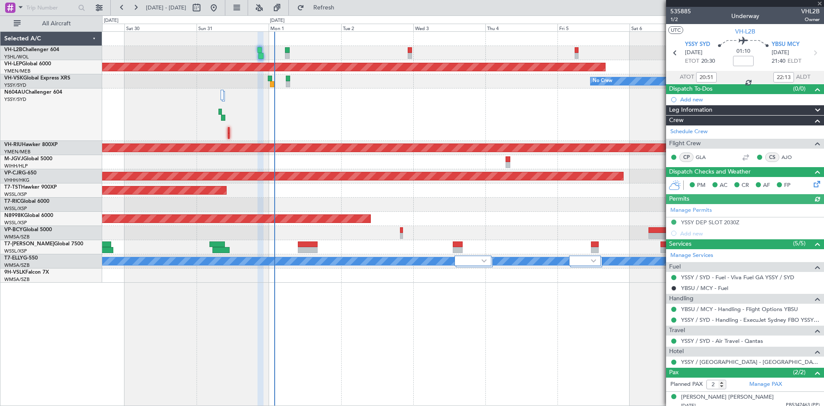
click at [306, 135] on div at bounding box center [463, 114] width 722 height 52
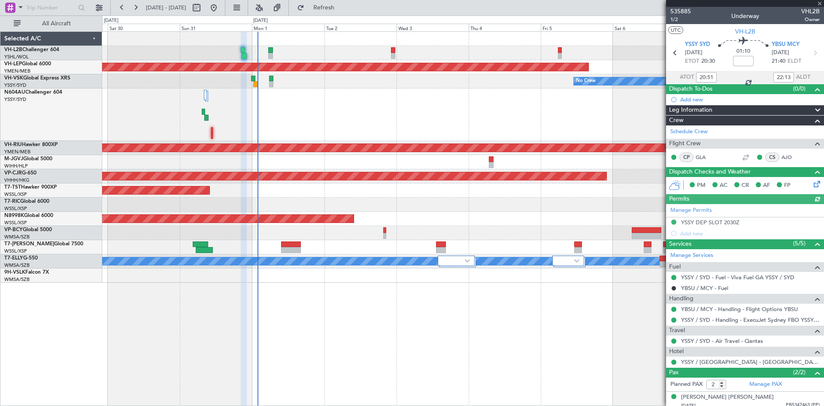
click at [297, 136] on div at bounding box center [463, 114] width 722 height 52
click at [274, 139] on div at bounding box center [463, 114] width 722 height 52
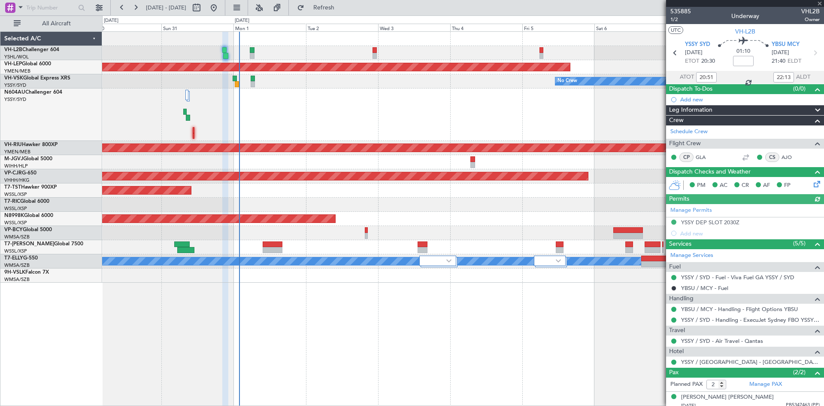
click at [266, 140] on div at bounding box center [463, 114] width 722 height 52
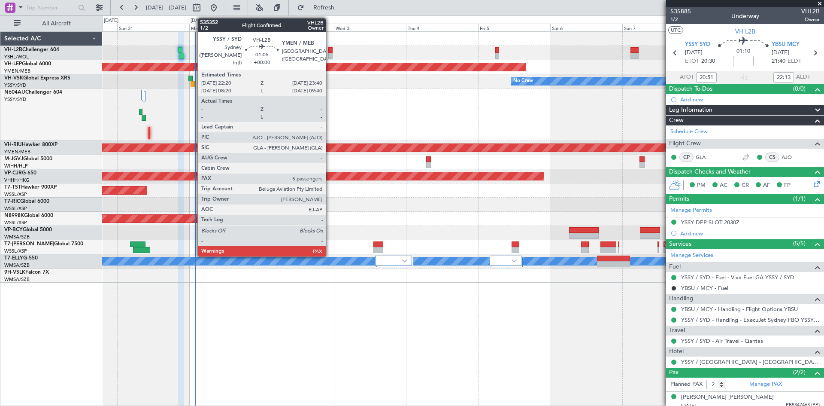
click at [330, 51] on div at bounding box center [330, 50] width 4 height 6
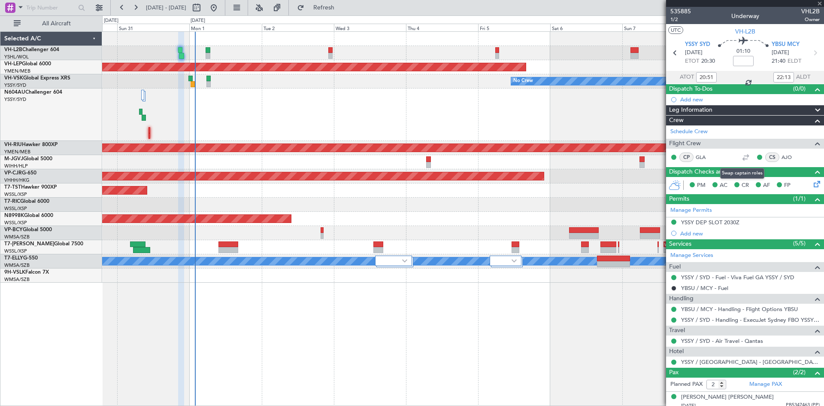
type input "5"
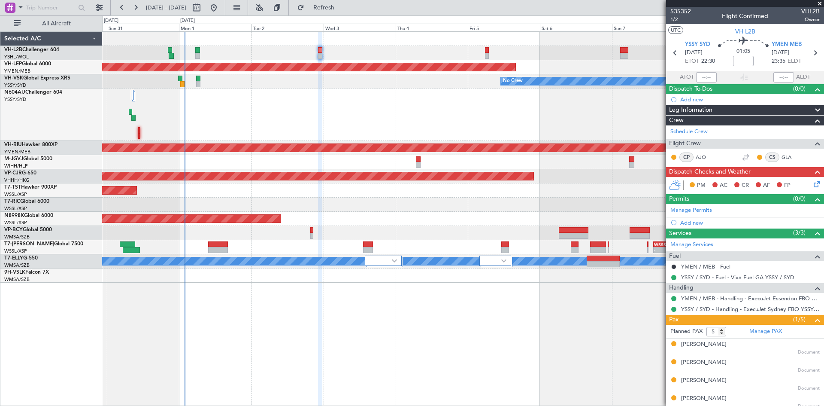
click at [579, 137] on div at bounding box center [463, 114] width 722 height 52
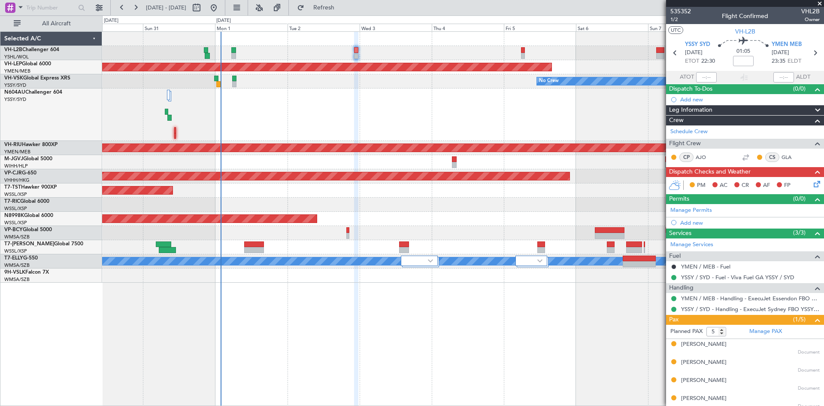
click at [583, 125] on div at bounding box center [463, 114] width 722 height 52
click at [639, 385] on div "Planned Maint [GEOGRAPHIC_DATA] ([GEOGRAPHIC_DATA]) Unplanned Maint Wichita (Wi…" at bounding box center [463, 218] width 722 height 374
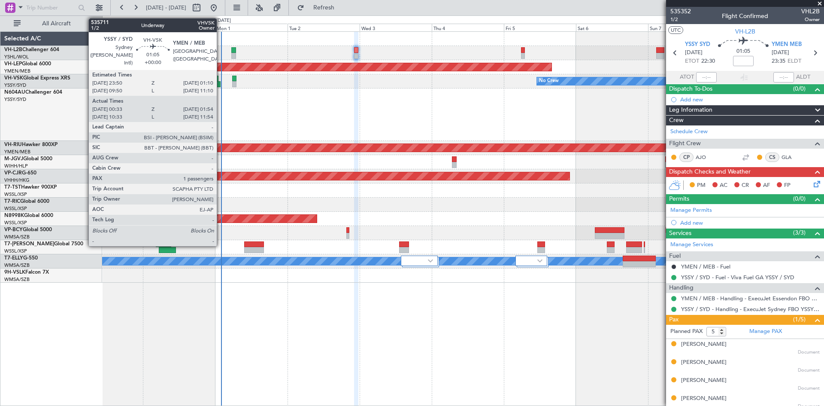
click at [221, 84] on div at bounding box center [218, 84] width 4 height 6
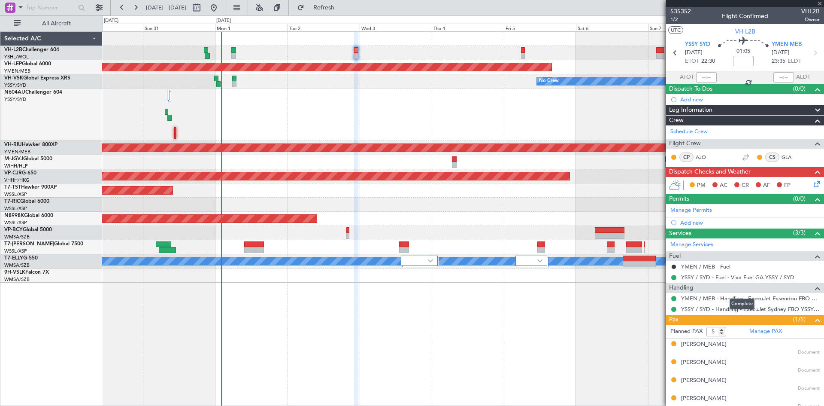
type input "00:43"
type input "01:49"
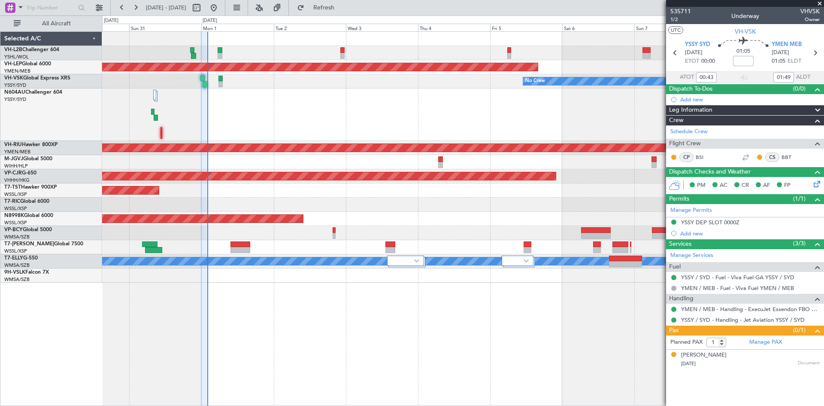
click at [610, 355] on div "Planned Maint [GEOGRAPHIC_DATA] ([GEOGRAPHIC_DATA]) Unplanned Maint Wichita (Wi…" at bounding box center [463, 218] width 722 height 374
click at [608, 355] on div "Planned Maint [GEOGRAPHIC_DATA] ([GEOGRAPHIC_DATA]) Unplanned Maint Wichita (Wi…" at bounding box center [463, 218] width 722 height 374
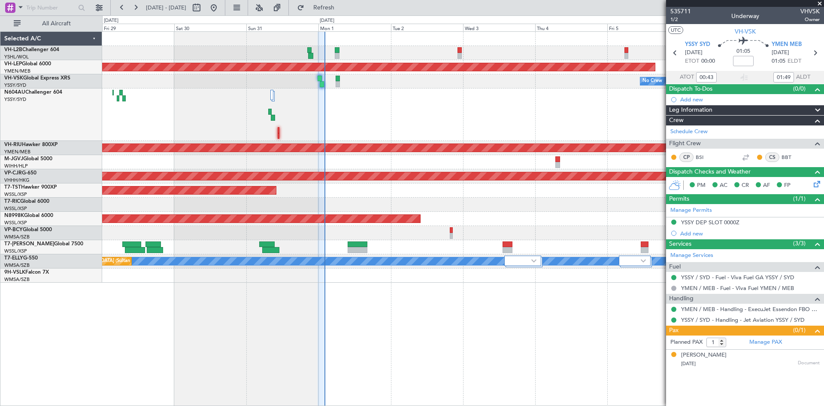
click at [400, 124] on div at bounding box center [463, 114] width 722 height 52
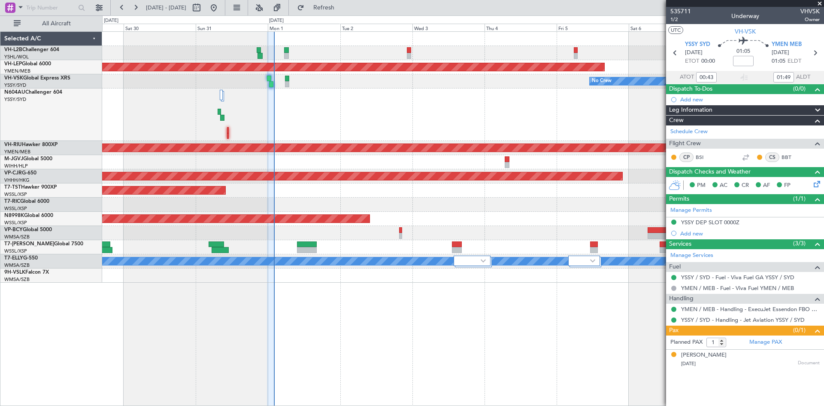
click at [247, 126] on div at bounding box center [463, 114] width 722 height 52
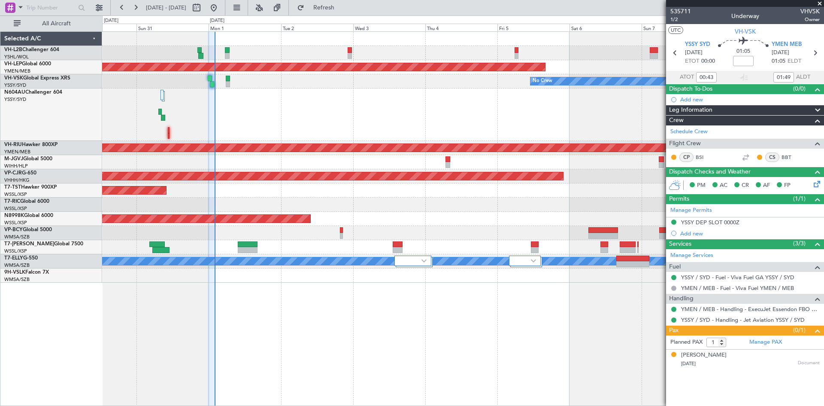
click at [537, 191] on div "Planned Maint [GEOGRAPHIC_DATA] (Seletar)" at bounding box center [463, 190] width 722 height 14
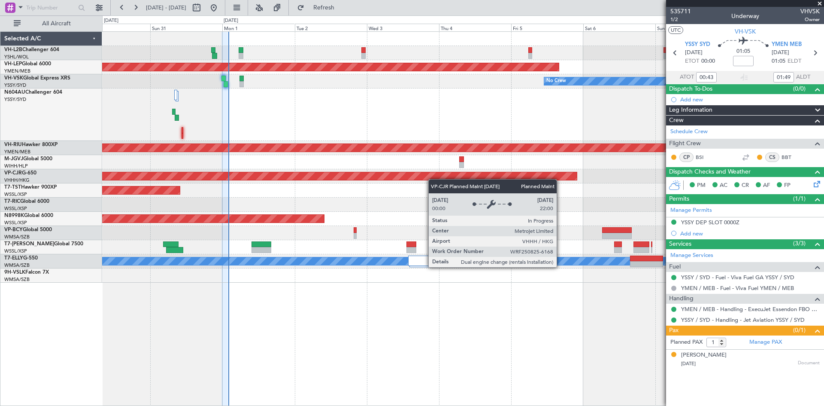
click at [410, 172] on div "Planned Maint [GEOGRAPHIC_DATA] ([GEOGRAPHIC_DATA]) Unplanned Maint Wichita (Wi…" at bounding box center [463, 157] width 722 height 251
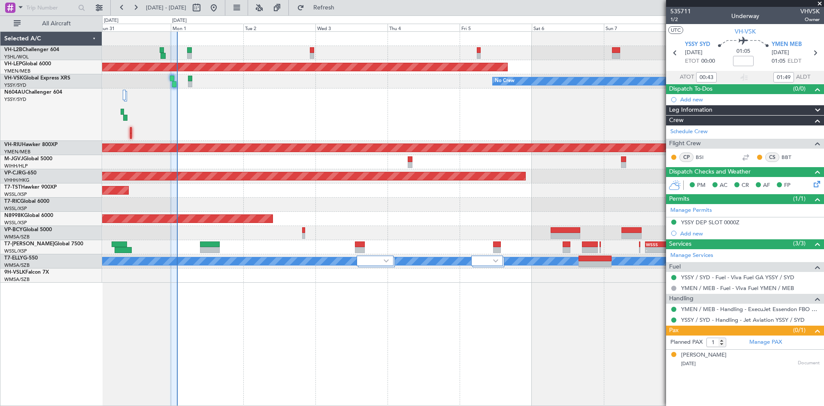
click at [285, 164] on div at bounding box center [463, 162] width 722 height 14
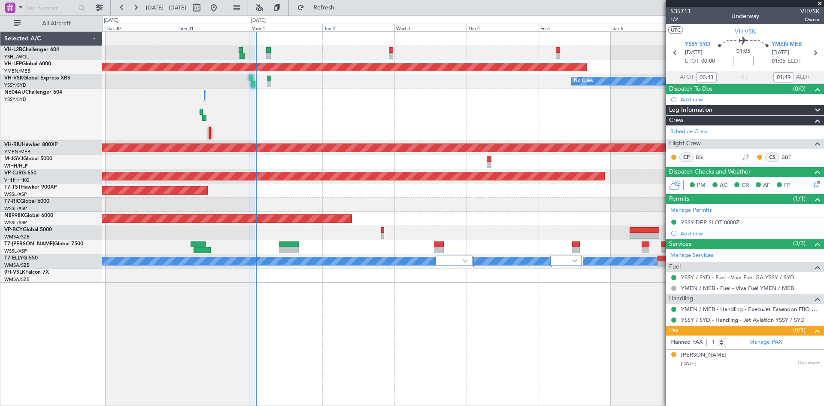
click at [449, 164] on div at bounding box center [463, 162] width 722 height 14
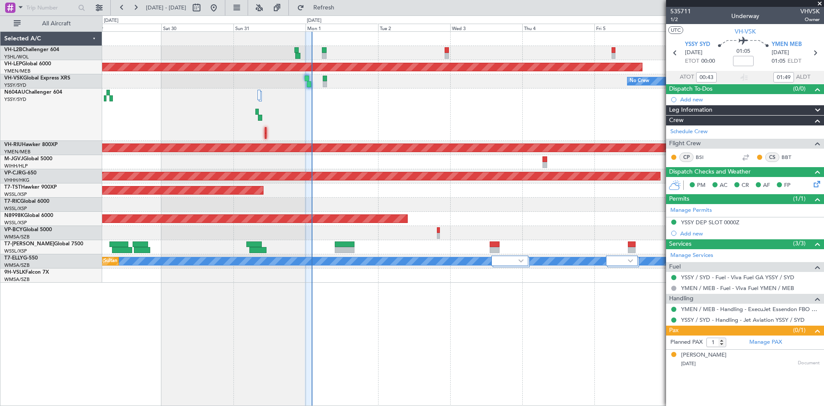
click at [425, 202] on div at bounding box center [463, 204] width 722 height 14
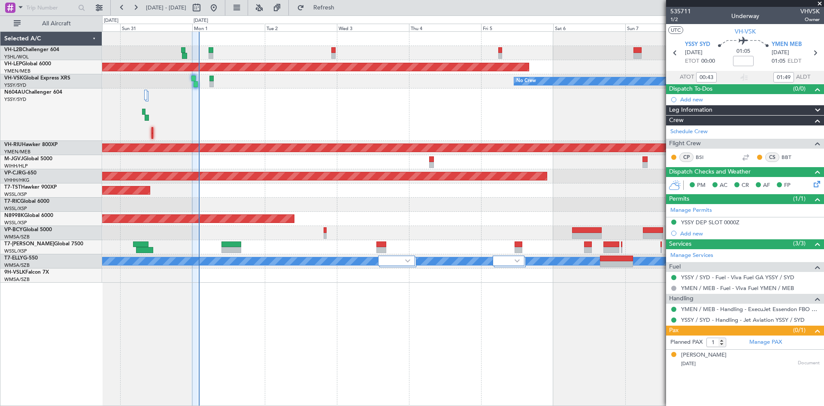
click at [430, 329] on div "Planned Maint [GEOGRAPHIC_DATA] ([GEOGRAPHIC_DATA]) Unplanned Maint Wichita (Wi…" at bounding box center [463, 218] width 722 height 374
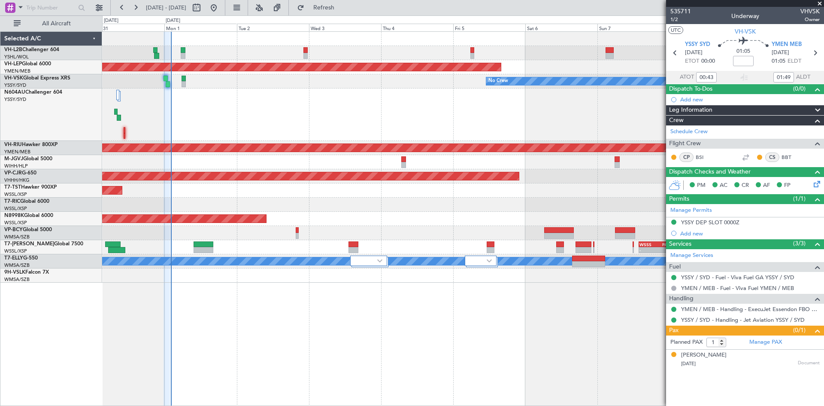
click at [595, 206] on div at bounding box center [463, 204] width 722 height 14
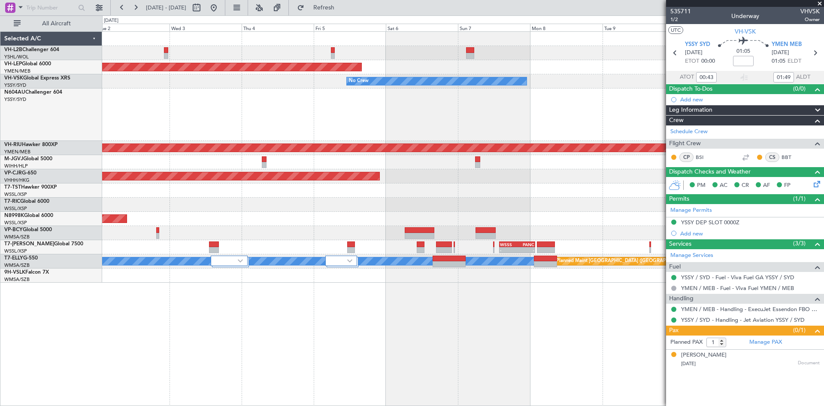
click at [462, 123] on div at bounding box center [463, 114] width 722 height 52
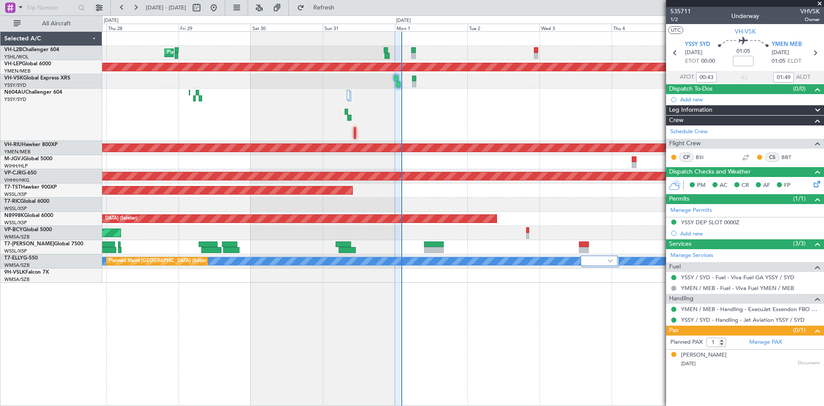
click at [495, 127] on div at bounding box center [463, 114] width 722 height 52
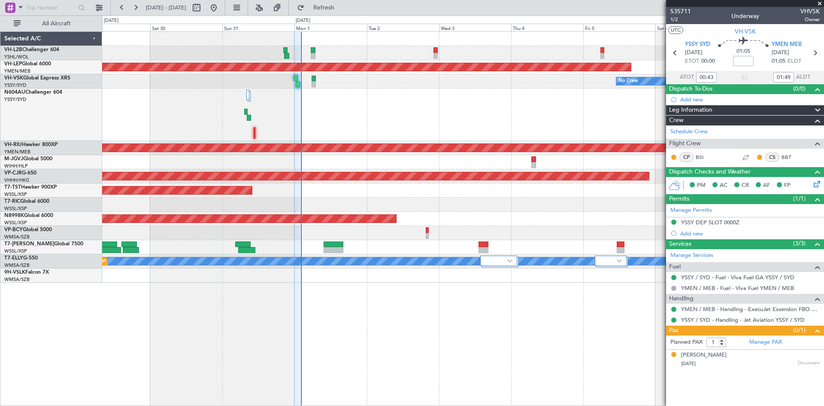
click at [226, 137] on div at bounding box center [463, 114] width 722 height 52
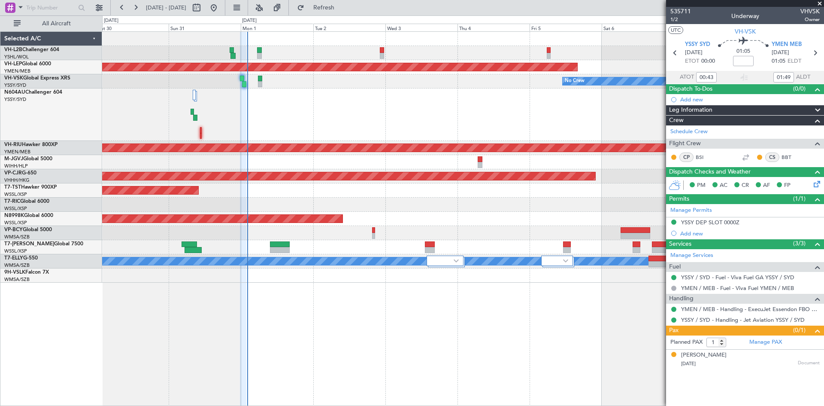
click at [472, 216] on div "Planned Maint [GEOGRAPHIC_DATA] ([GEOGRAPHIC_DATA]) Unplanned Maint Wichita (Wi…" at bounding box center [463, 157] width 722 height 251
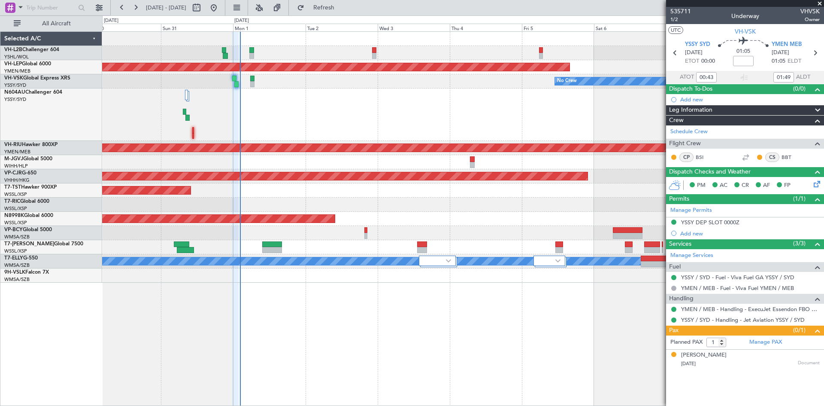
drag, startPoint x: 683, startPoint y: 363, endPoint x: 708, endPoint y: 361, distance: 24.5
click at [708, 361] on div "[DATE] Document" at bounding box center [750, 363] width 139 height 9
drag, startPoint x: 708, startPoint y: 361, endPoint x: 681, endPoint y: 365, distance: 27.3
click at [681, 365] on div "[PERSON_NAME] [DATE] Document" at bounding box center [745, 359] width 149 height 17
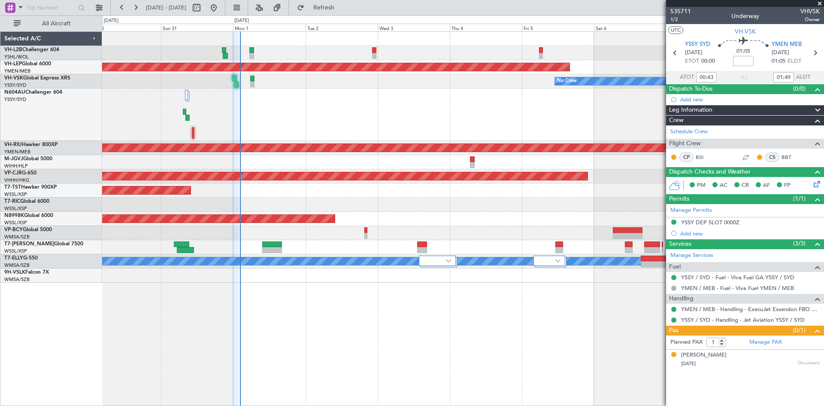
click at [681, 365] on div "[PERSON_NAME] [DATE] Document" at bounding box center [745, 359] width 149 height 17
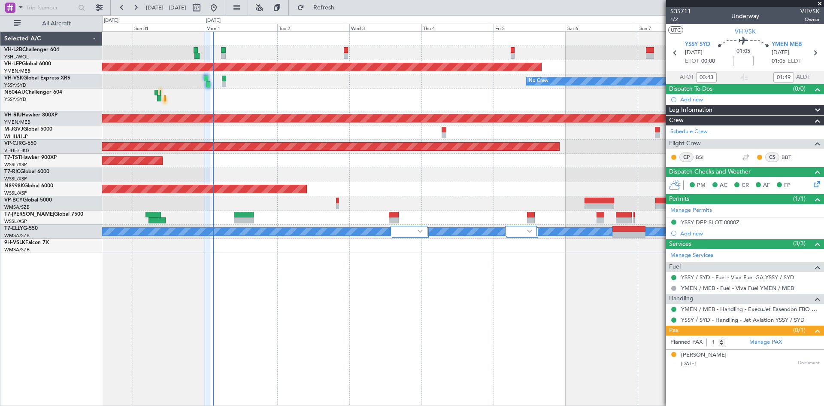
click at [537, 272] on div "Planned Maint [GEOGRAPHIC_DATA] ([GEOGRAPHIC_DATA]) Unplanned Maint Wichita (Wi…" at bounding box center [463, 218] width 722 height 374
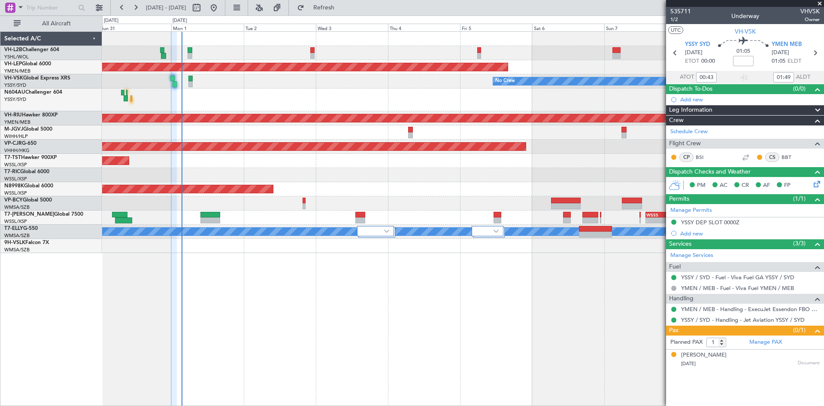
click at [465, 176] on div at bounding box center [463, 175] width 722 height 14
click at [33, 129] on link "M-JGVJ Global 5000" at bounding box center [28, 129] width 48 height 5
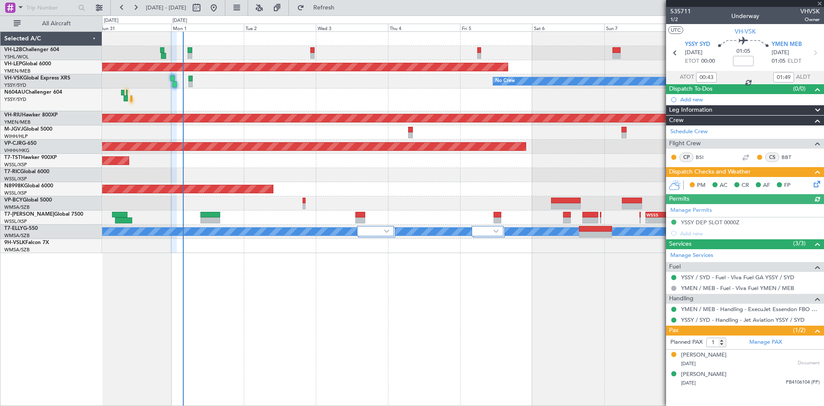
type input "2"
